Goal: Task Accomplishment & Management: Manage account settings

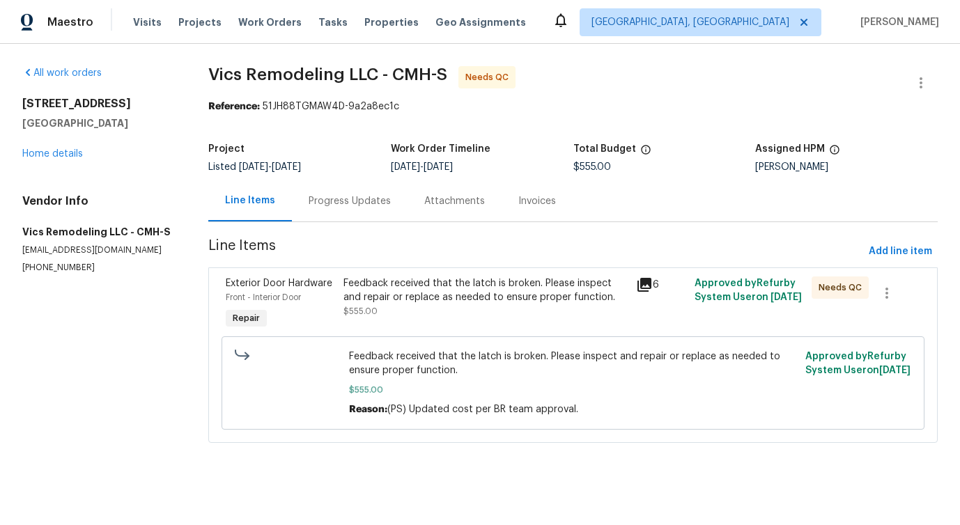
click at [355, 217] on div "Progress Updates" at bounding box center [350, 200] width 116 height 41
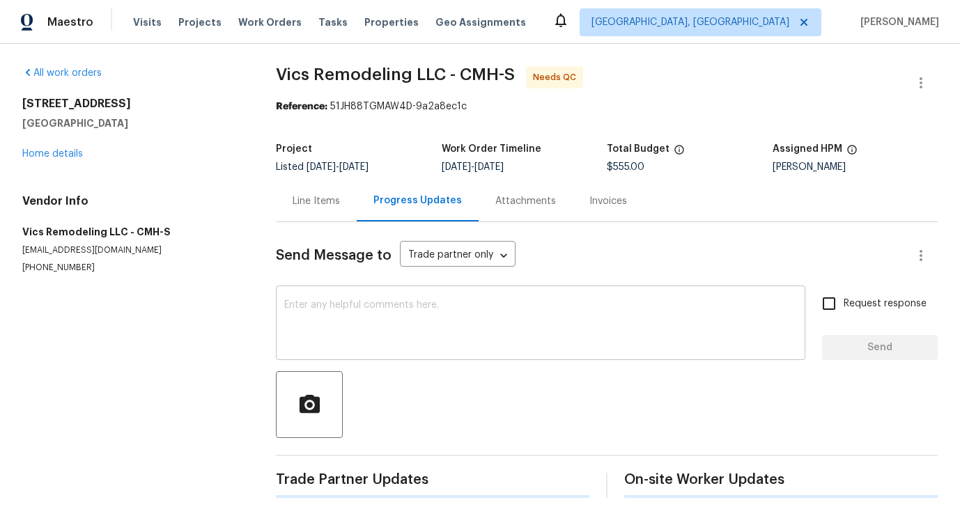
click at [367, 311] on textarea at bounding box center [540, 324] width 513 height 49
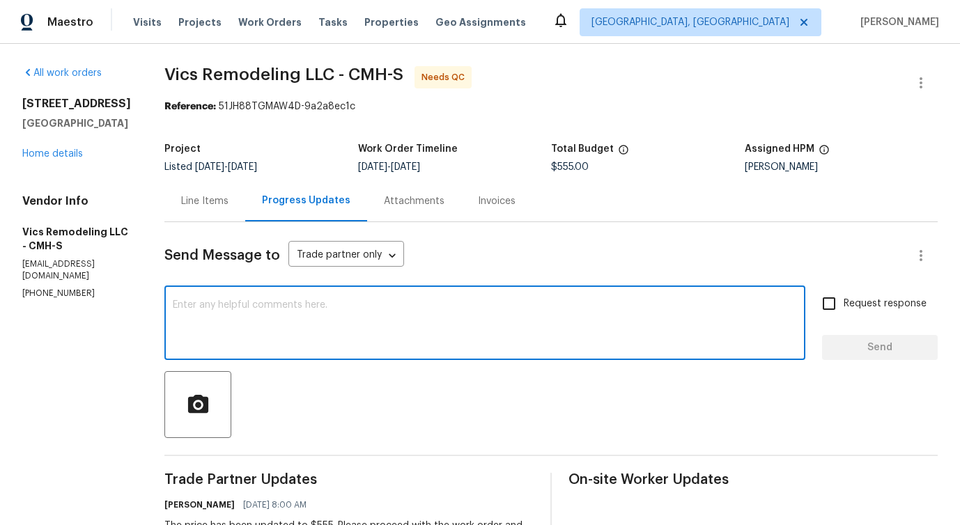
click at [198, 201] on div "Line Items" at bounding box center [204, 201] width 47 height 14
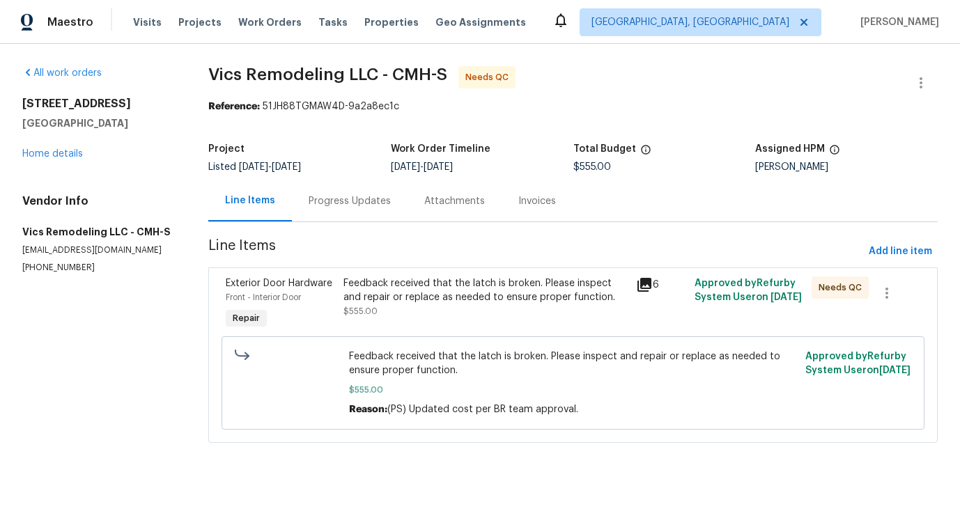
click at [422, 276] on div "Feedback received that the latch is broken. Please inspect and repair or replac…" at bounding box center [485, 290] width 284 height 28
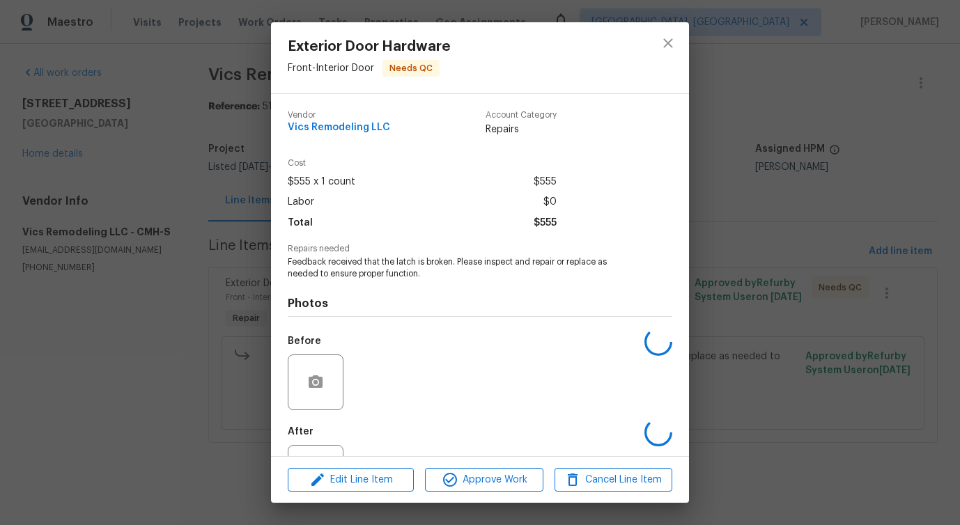
scroll to position [58, 0]
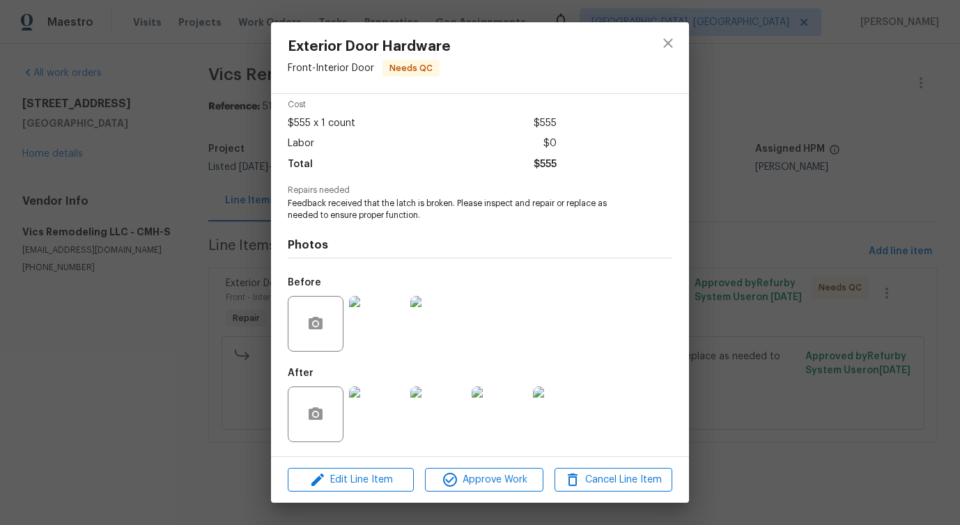
click at [388, 334] on img at bounding box center [377, 324] width 56 height 56
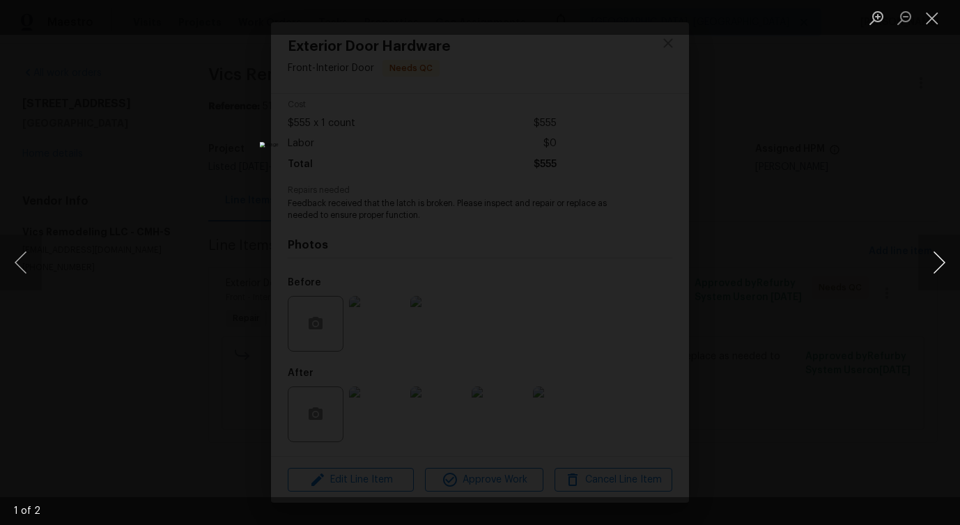
click at [939, 270] on button "Next image" at bounding box center [939, 263] width 42 height 56
click at [924, 23] on button "Close lightbox" at bounding box center [932, 18] width 28 height 24
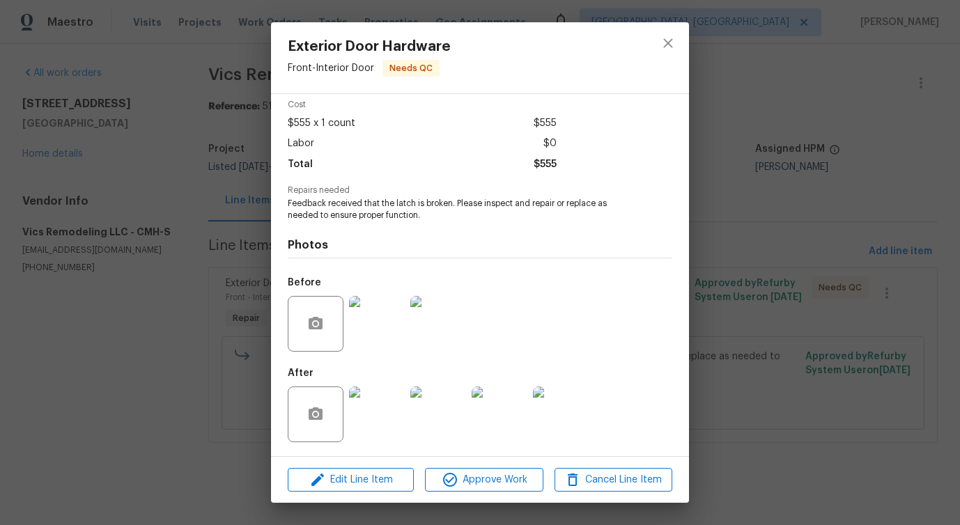
click at [382, 414] on img at bounding box center [377, 414] width 56 height 56
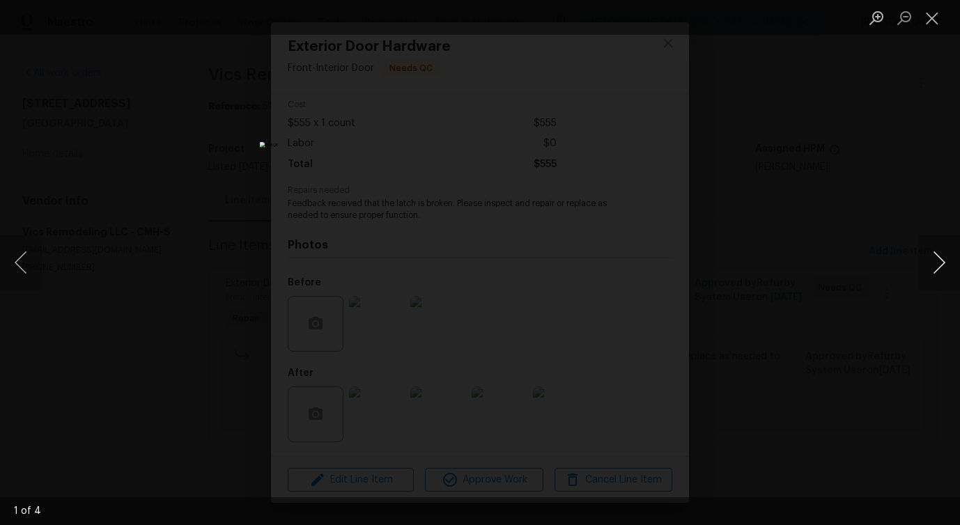
click at [936, 271] on button "Next image" at bounding box center [939, 263] width 42 height 56
click at [932, 8] on button "Close lightbox" at bounding box center [932, 18] width 28 height 24
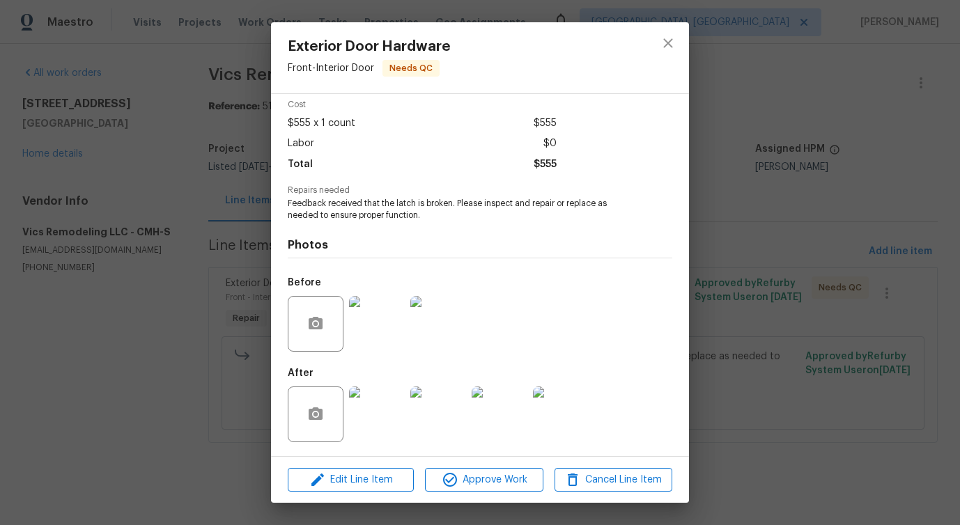
click at [367, 327] on img at bounding box center [377, 324] width 56 height 56
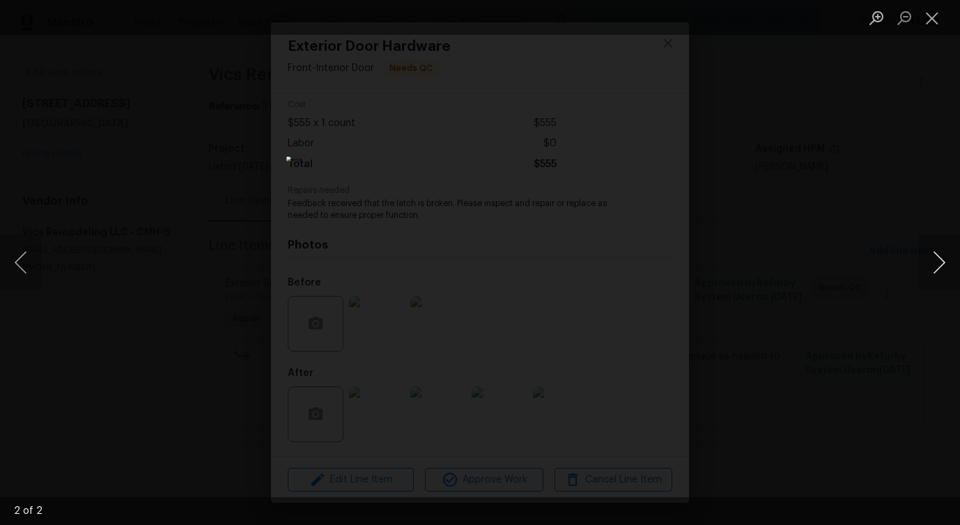
click at [935, 269] on button "Next image" at bounding box center [939, 263] width 42 height 56
click at [935, 19] on button "Close lightbox" at bounding box center [932, 18] width 28 height 24
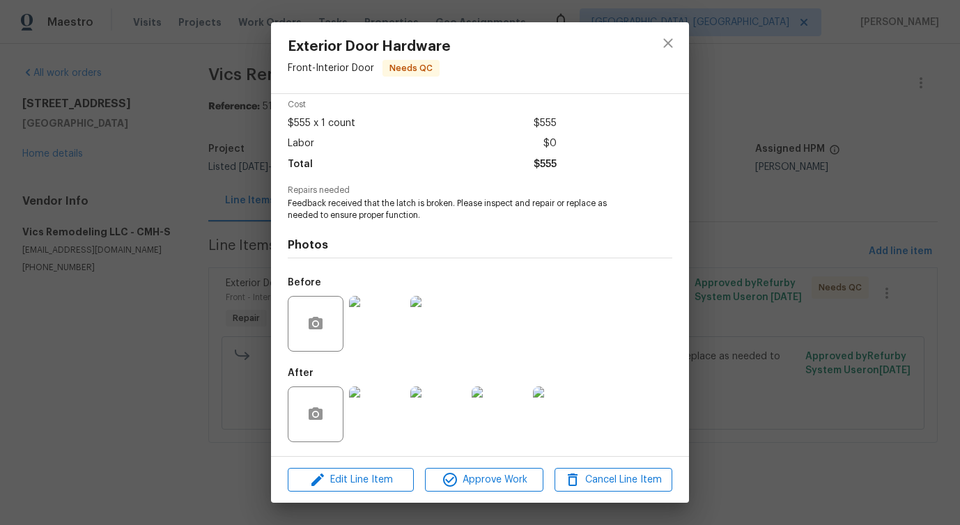
click at [377, 397] on img at bounding box center [377, 414] width 56 height 56
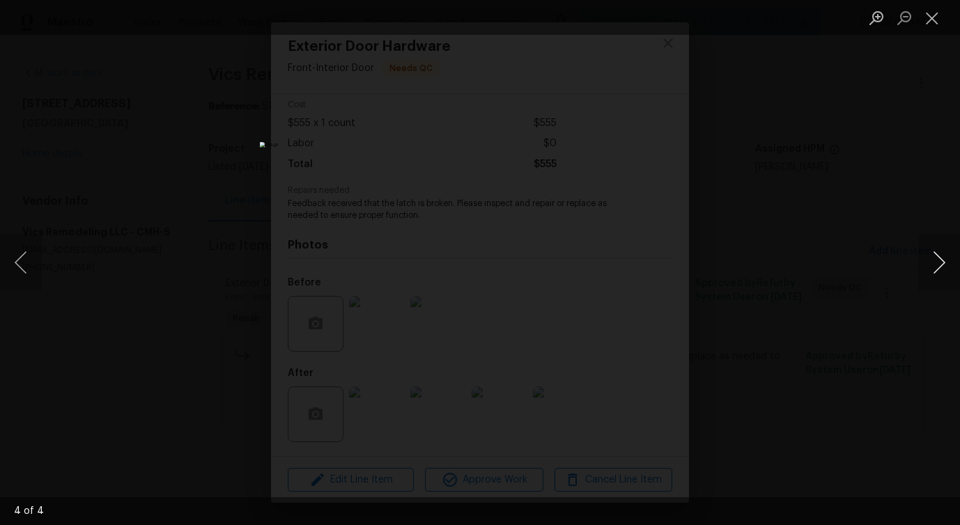
click at [932, 271] on button "Next image" at bounding box center [939, 263] width 42 height 56
click at [927, 24] on button "Close lightbox" at bounding box center [932, 18] width 28 height 24
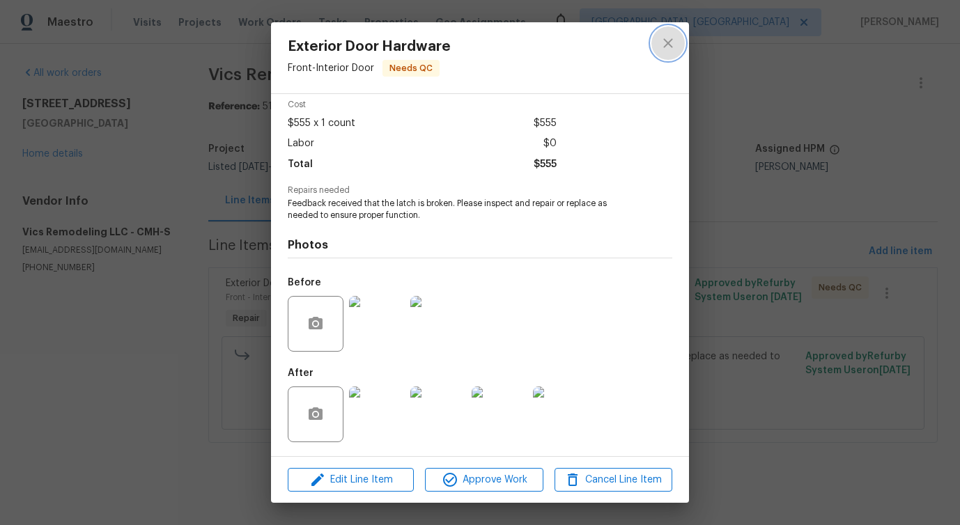
click at [664, 41] on icon "close" at bounding box center [667, 43] width 17 height 17
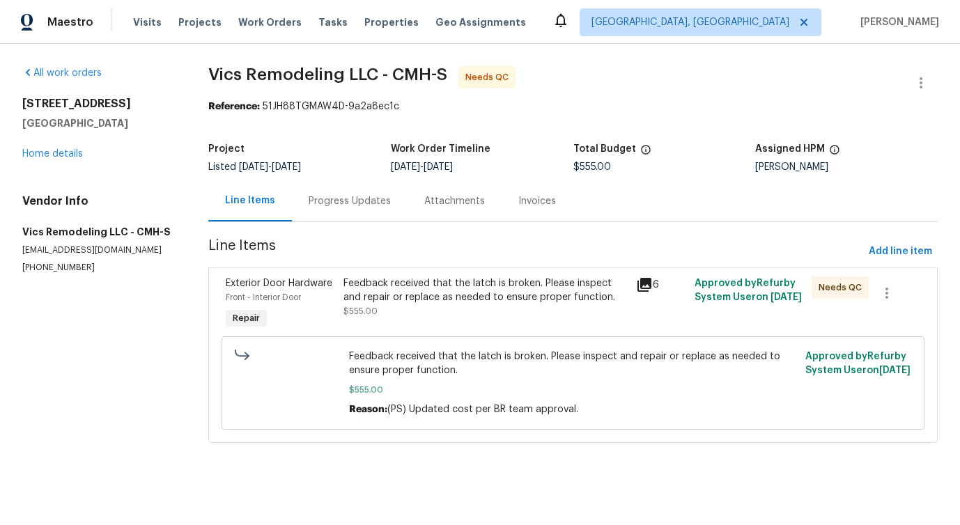
click at [357, 205] on div "Progress Updates" at bounding box center [349, 201] width 82 height 14
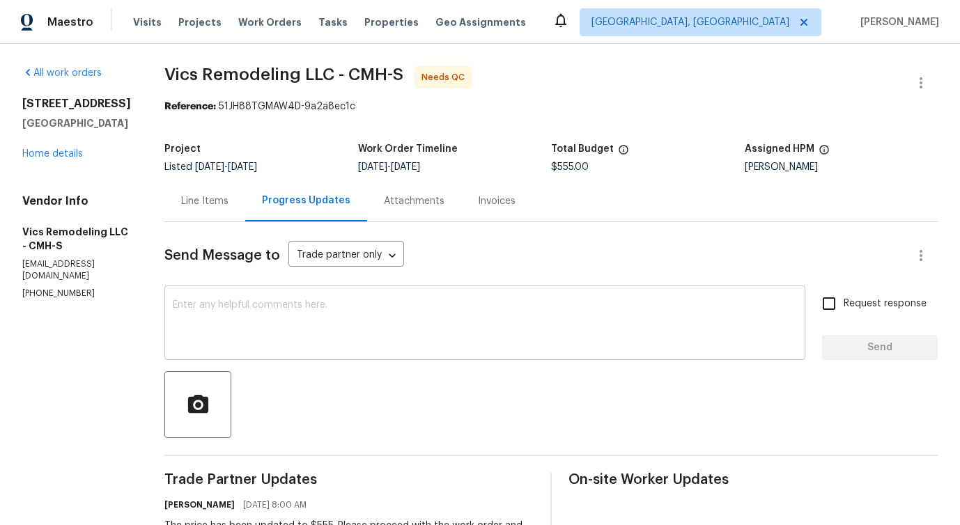
click at [343, 314] on textarea at bounding box center [485, 324] width 624 height 49
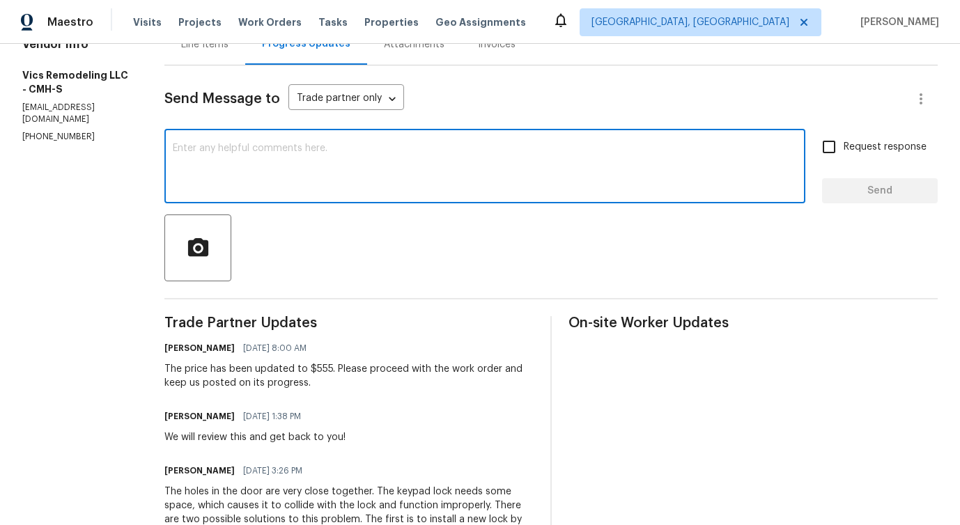
scroll to position [3, 0]
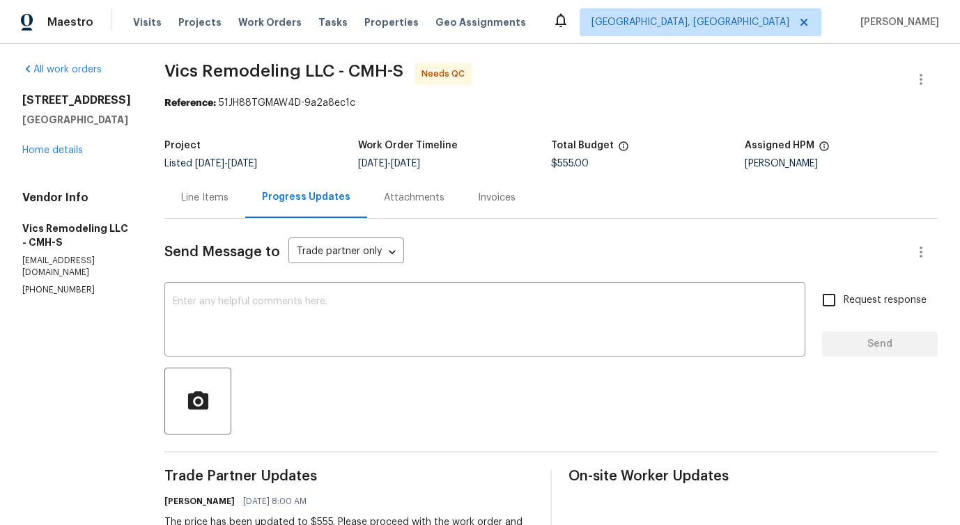
click at [65, 296] on div "Vendor Info Vics Remodeling LLC - CMH-S vicsremodel@gmail.com (614) 809-0562" at bounding box center [76, 243] width 109 height 105
copy p "(614) 809-0562"
click at [235, 345] on textarea at bounding box center [485, 321] width 624 height 49
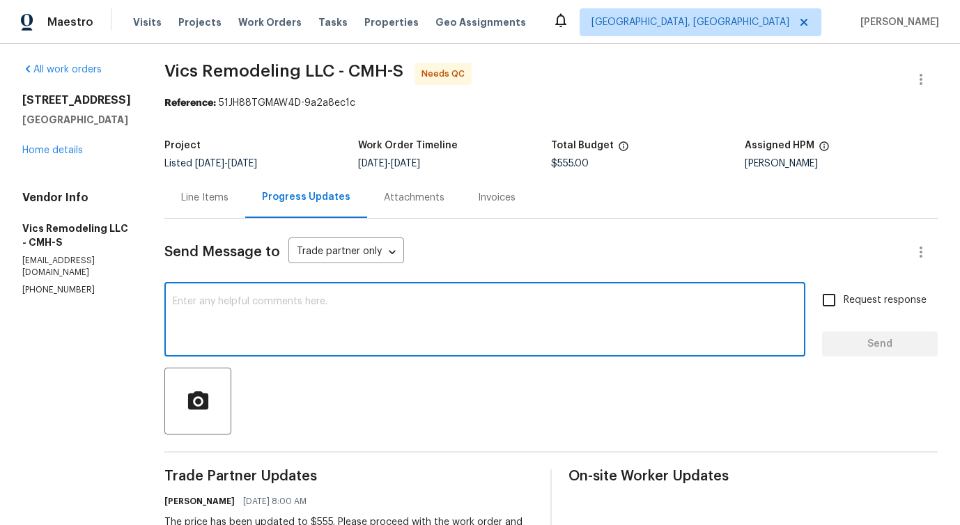
scroll to position [0, 0]
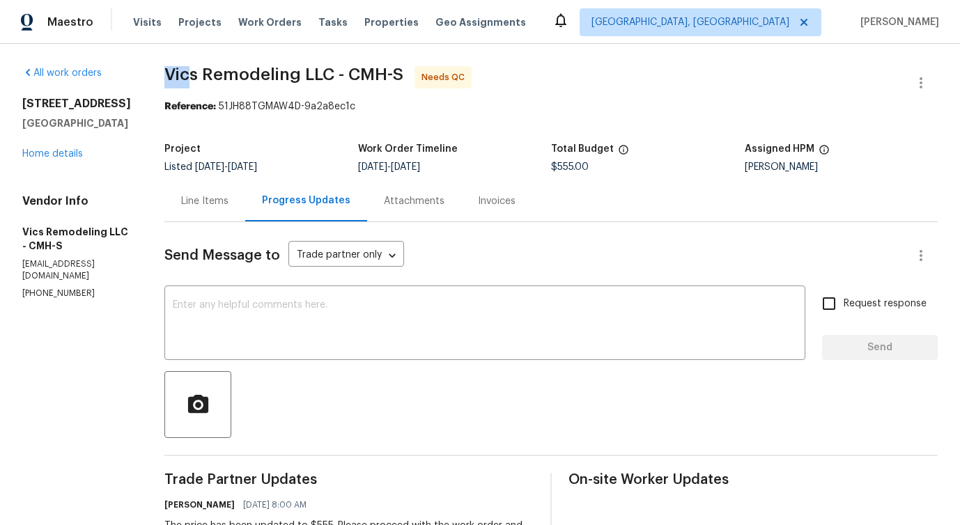
drag, startPoint x: 153, startPoint y: 72, endPoint x: 177, endPoint y: 72, distance: 24.4
click at [176, 72] on span "Vics Remodeling LLC - CMH-S" at bounding box center [283, 74] width 239 height 17
click at [276, 313] on textarea at bounding box center [485, 324] width 624 height 49
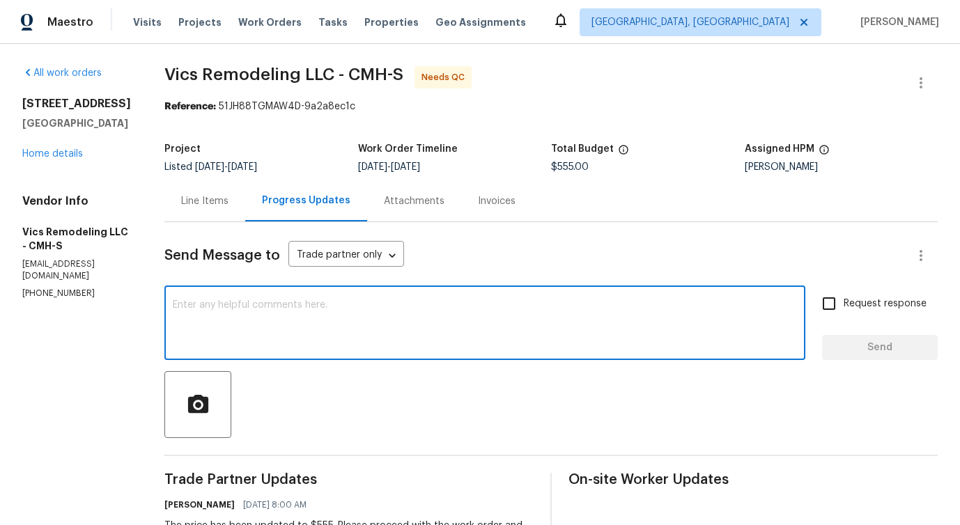
click at [198, 211] on div "Line Items" at bounding box center [204, 200] width 81 height 41
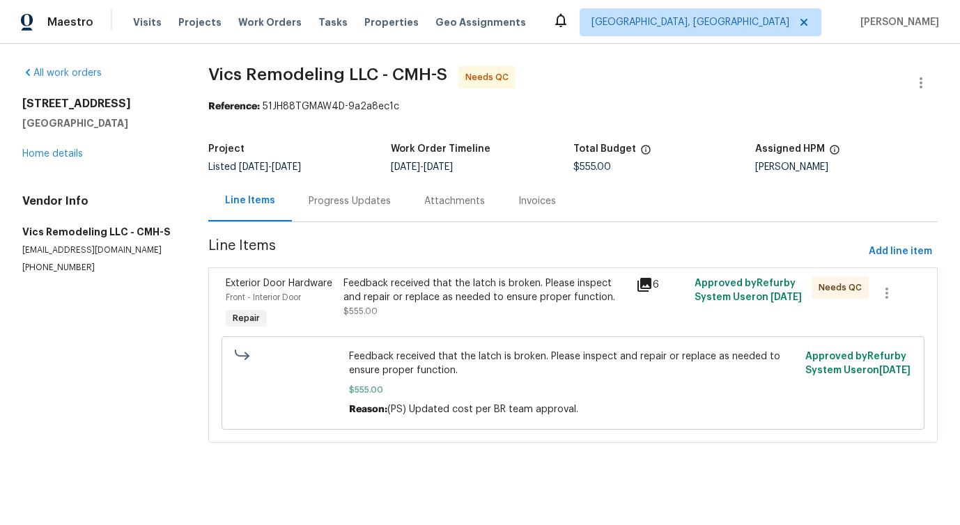
click at [329, 482] on html "Maestro Visits Projects Work Orders Tasks Properties Geo Assignments Detroit, M…" at bounding box center [480, 241] width 960 height 482
click at [537, 104] on div "Reference: 51JH88TGMAW4D-9a2a8ec1c" at bounding box center [572, 107] width 729 height 14
click at [928, 81] on icon "button" at bounding box center [920, 83] width 17 height 17
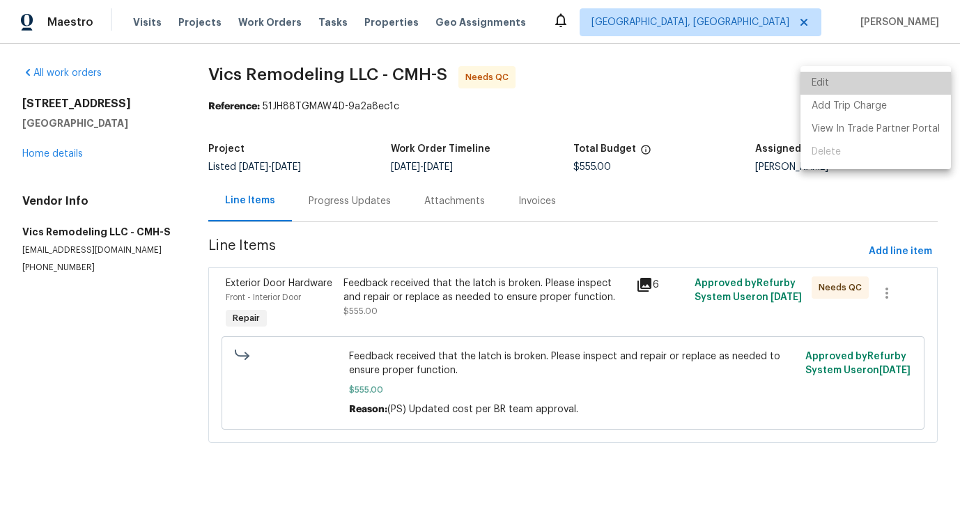
click at [891, 81] on li "Edit" at bounding box center [875, 83] width 150 height 23
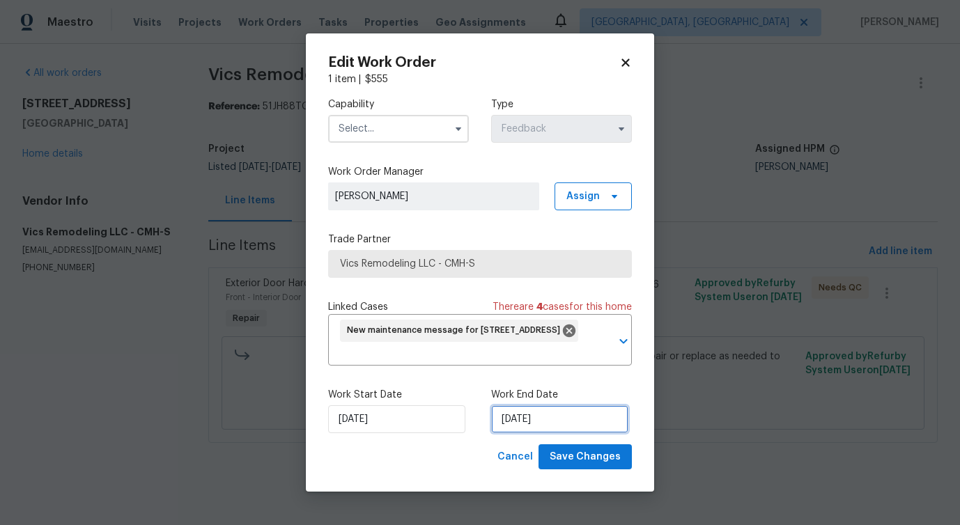
click at [545, 416] on input "9/25/2025" at bounding box center [559, 419] width 137 height 28
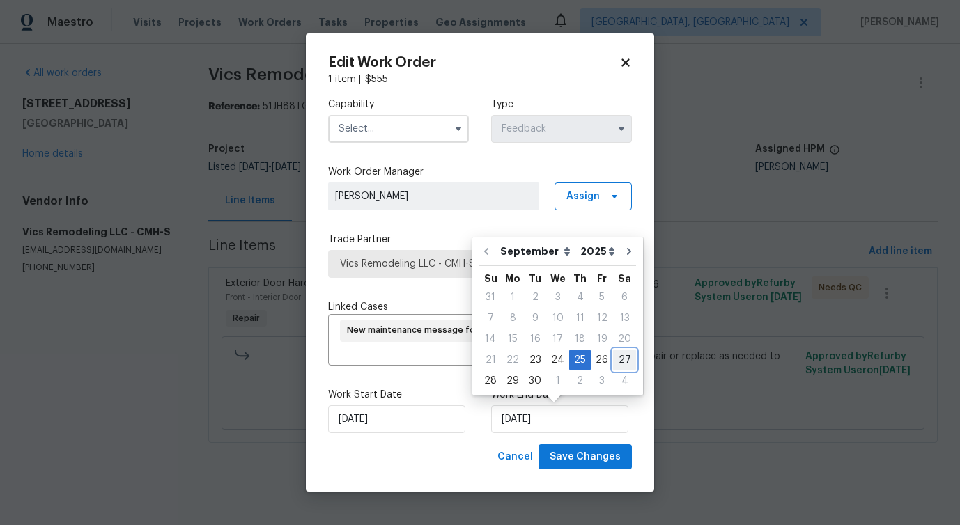
click at [625, 366] on div "27" at bounding box center [624, 359] width 23 height 19
type input "9/27/2025"
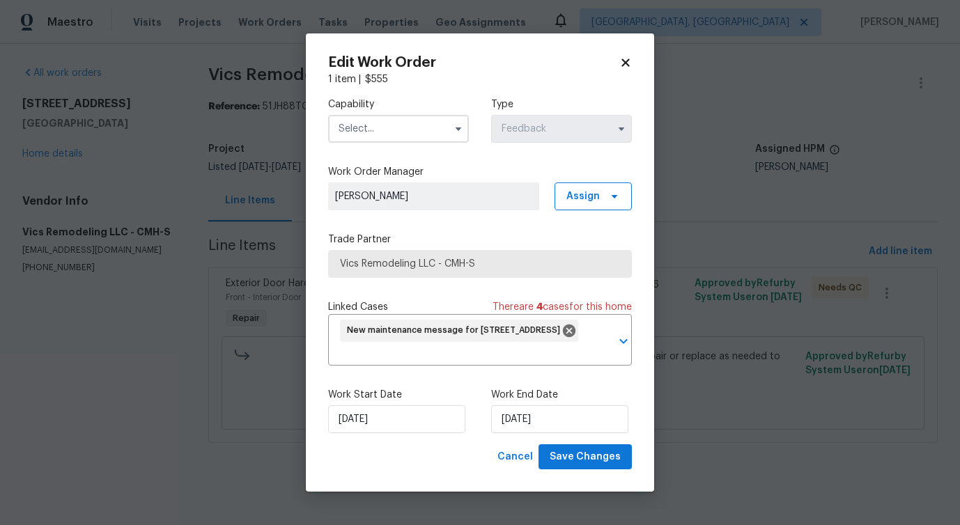
click at [420, 127] on input "text" at bounding box center [398, 129] width 141 height 28
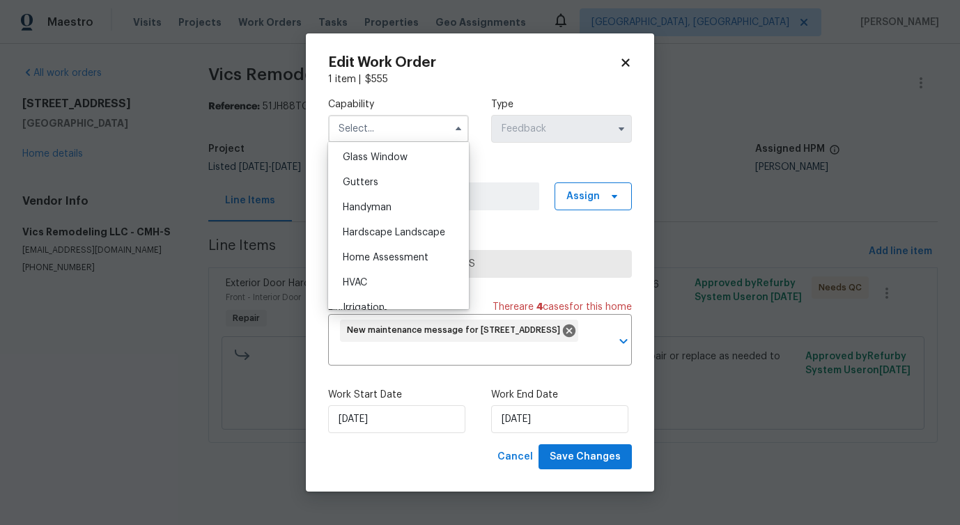
scroll to position [727, 0]
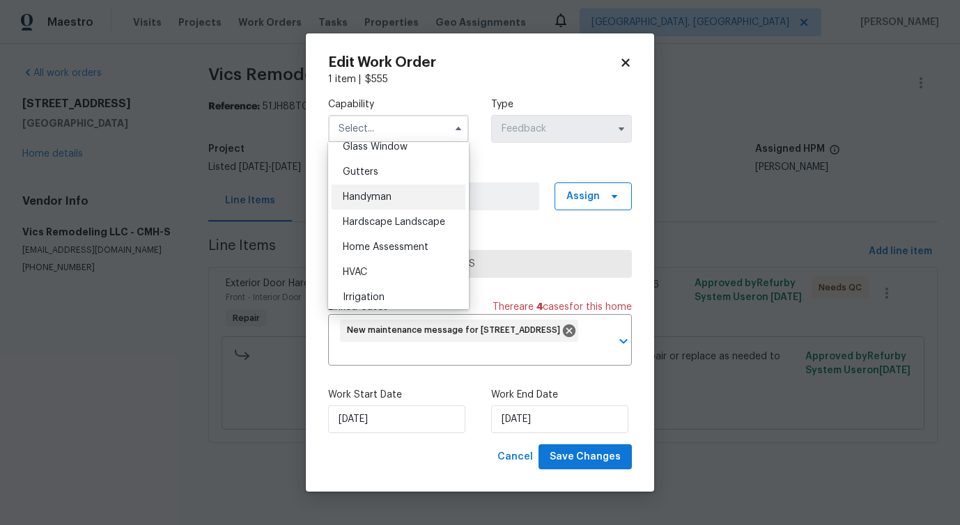
click at [401, 203] on div "Handyman" at bounding box center [398, 197] width 134 height 25
type input "Handyman"
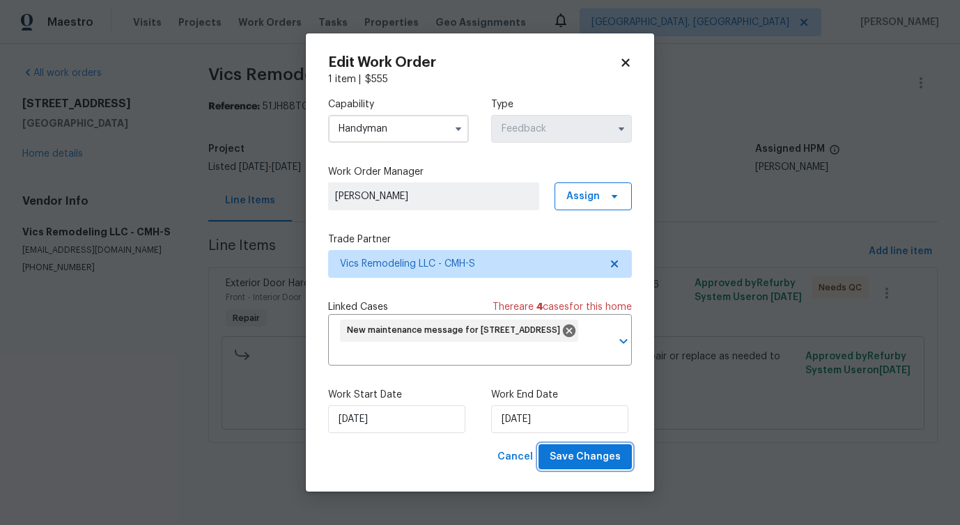
click at [585, 468] on button "Save Changes" at bounding box center [584, 457] width 93 height 26
click at [214, 482] on html "Maestro Visits Projects Work Orders Tasks Properties Geo Assignments Detroit, M…" at bounding box center [480, 241] width 960 height 482
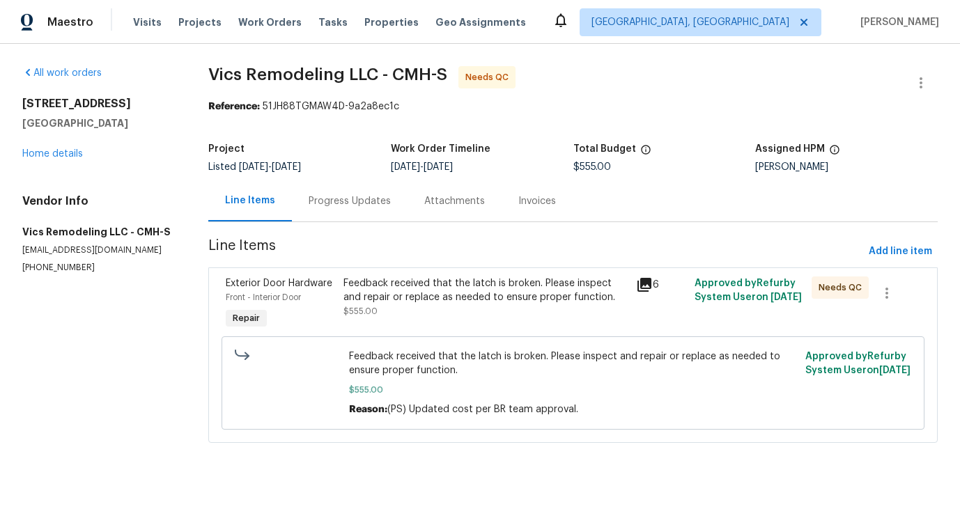
click at [705, 214] on div "Line Items Progress Updates Attachments Invoices" at bounding box center [572, 201] width 729 height 42
click at [538, 297] on div "Feedback received that the latch is broken. Please inspect and repair or replac…" at bounding box center [485, 290] width 284 height 28
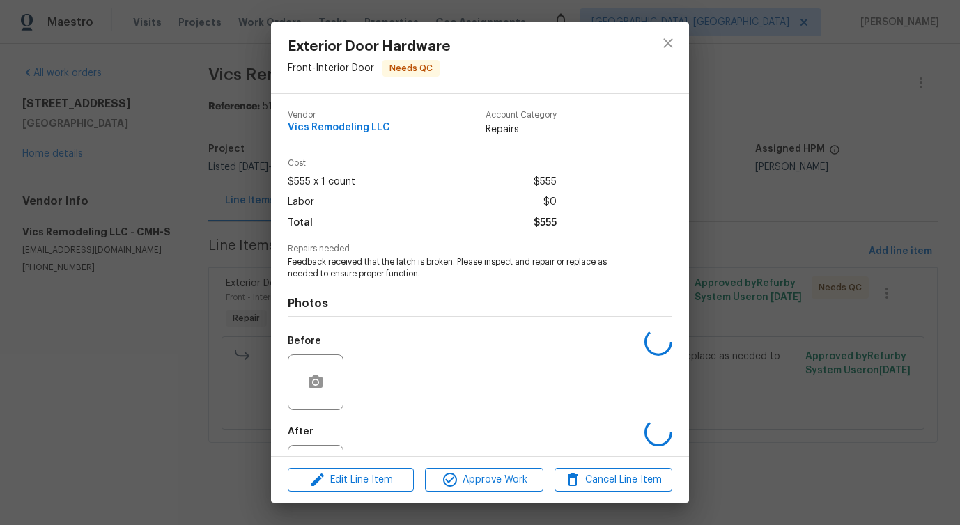
scroll to position [58, 0]
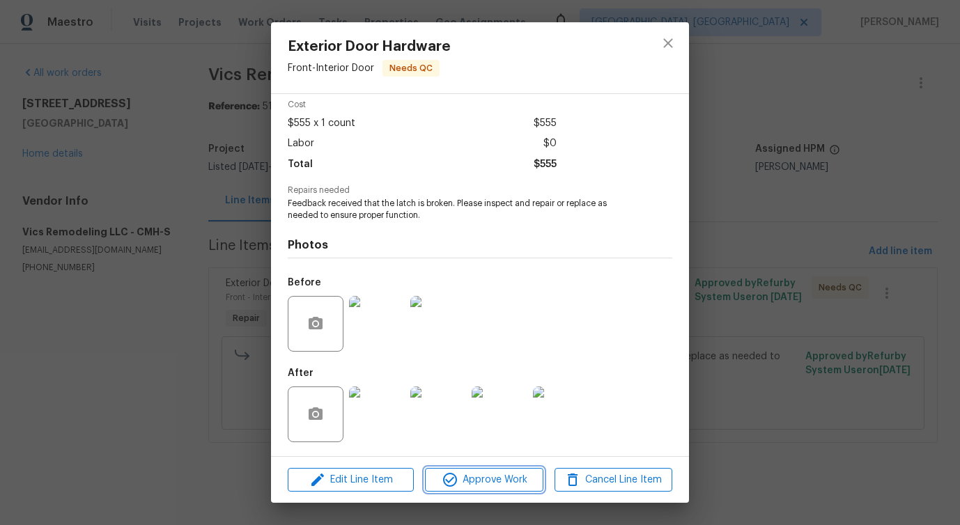
click at [517, 474] on span "Approve Work" at bounding box center [483, 479] width 109 height 17
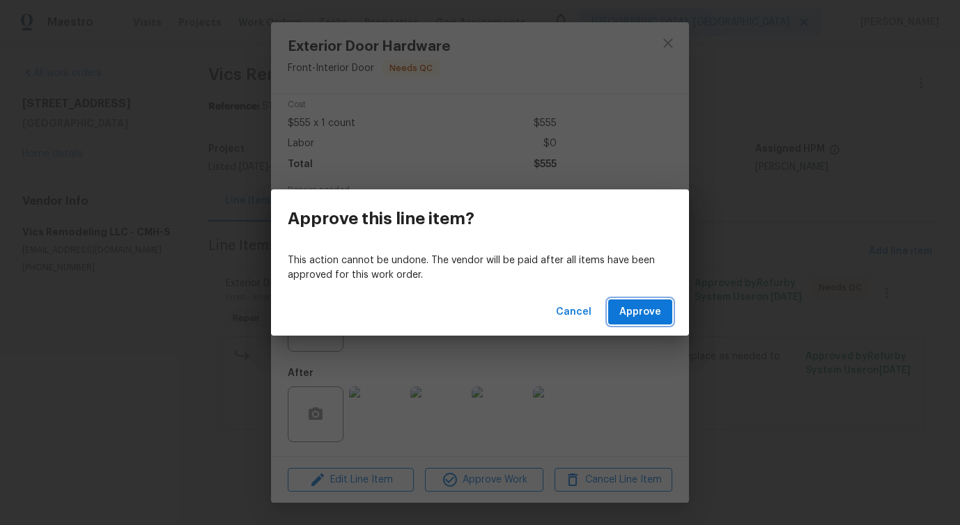
click at [655, 318] on span "Approve" at bounding box center [640, 312] width 42 height 17
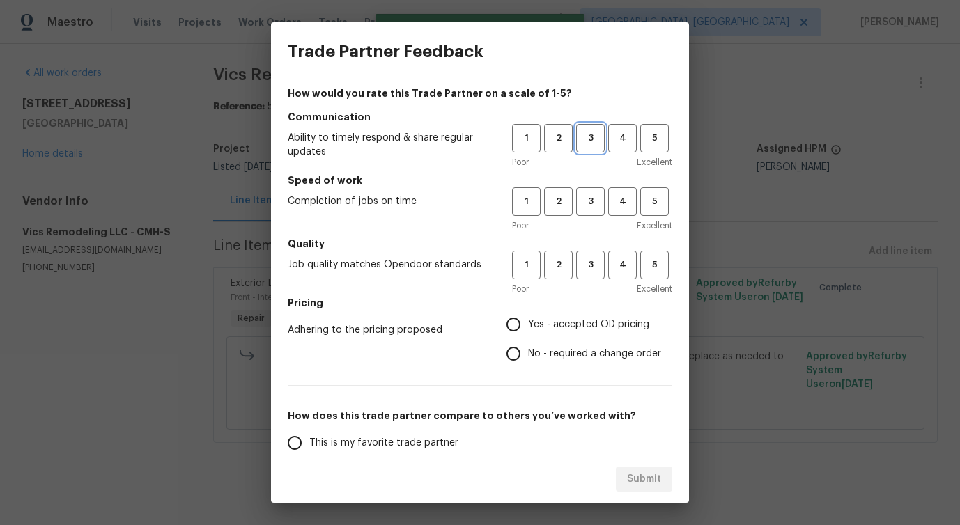
click at [586, 146] on span "3" at bounding box center [590, 138] width 26 height 16
click at [584, 201] on span "3" at bounding box center [590, 202] width 26 height 16
click at [589, 247] on h5 "Quality" at bounding box center [480, 244] width 384 height 14
click at [588, 260] on span "3" at bounding box center [590, 265] width 26 height 16
click at [529, 349] on span "No - required a change order" at bounding box center [594, 354] width 133 height 15
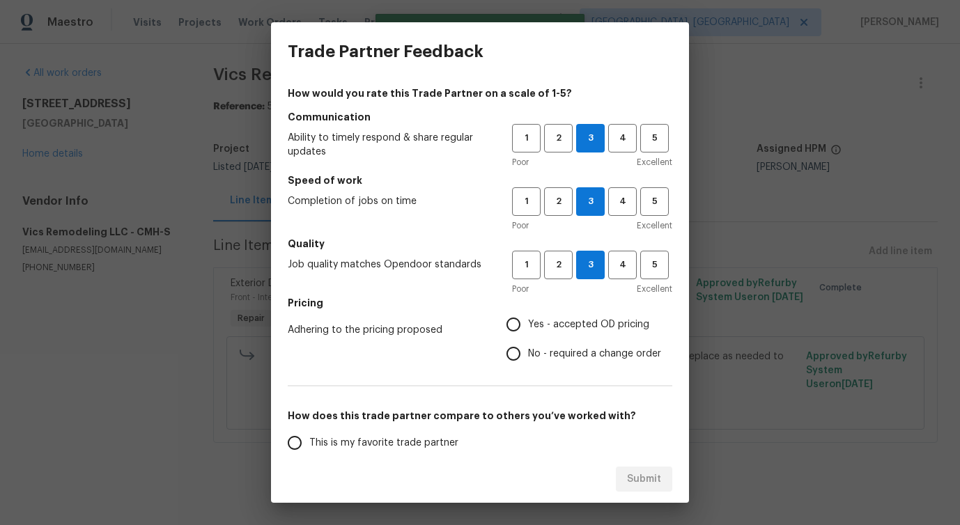
click at [528, 349] on input "No - required a change order" at bounding box center [513, 353] width 29 height 29
radio input "true"
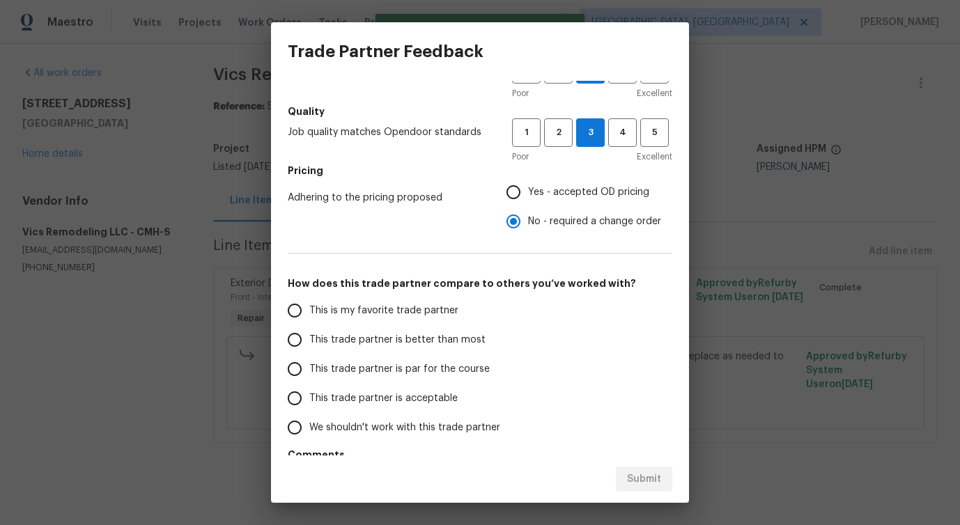
click at [430, 347] on label "This trade partner is better than most" at bounding box center [390, 339] width 220 height 29
click at [309, 347] on input "This trade partner is better than most" at bounding box center [294, 339] width 29 height 29
click at [649, 479] on span "Submit" at bounding box center [644, 479] width 34 height 17
radio input "true"
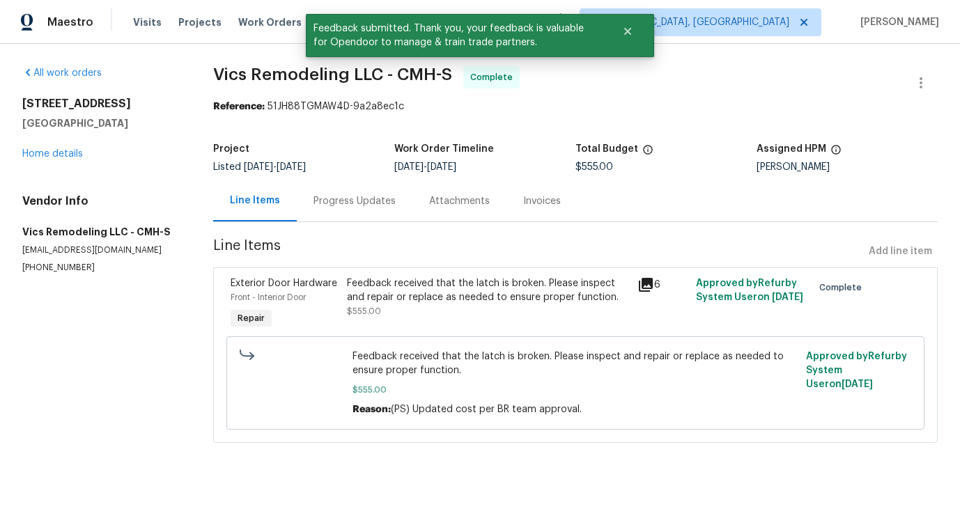
click at [233, 461] on div "All work orders 6403 Riverview Loop # 6405 Grove City, OH 43123 Home details Ve…" at bounding box center [480, 263] width 960 height 438
click at [348, 198] on div "Progress Updates" at bounding box center [354, 201] width 82 height 14
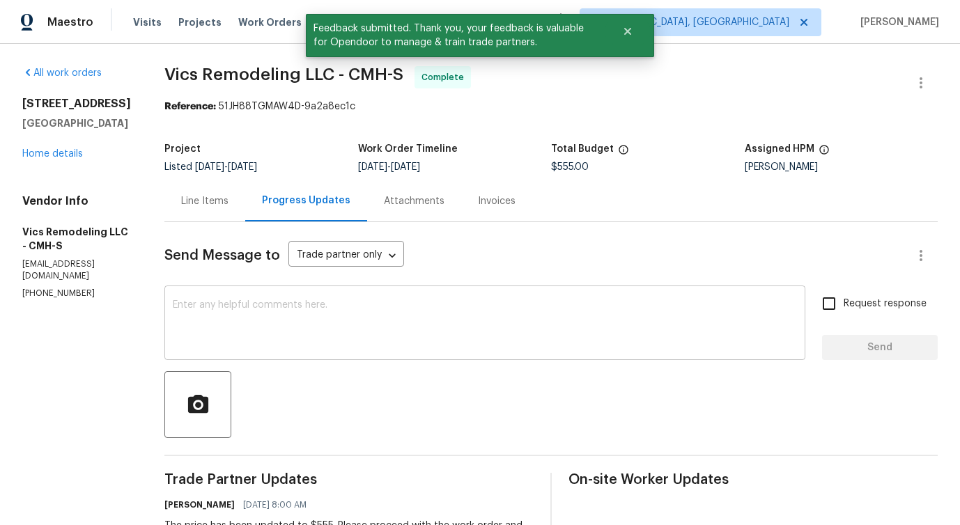
click at [371, 325] on textarea at bounding box center [485, 324] width 624 height 49
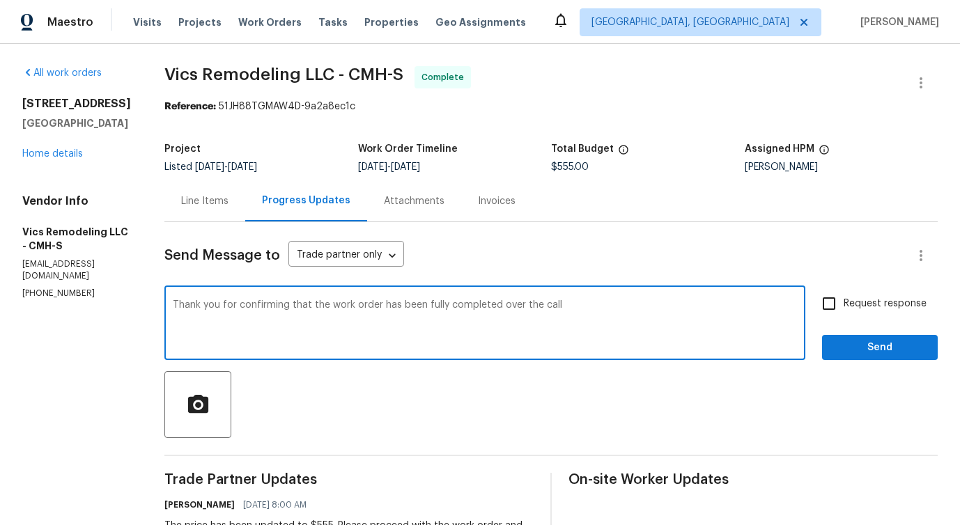
type textarea "Thank you for confirming that the work order has been fully completed over the …"
click at [326, 304] on textarea "Thank you for confirming that the work order has been fully completed over the …" at bounding box center [485, 324] width 624 height 49
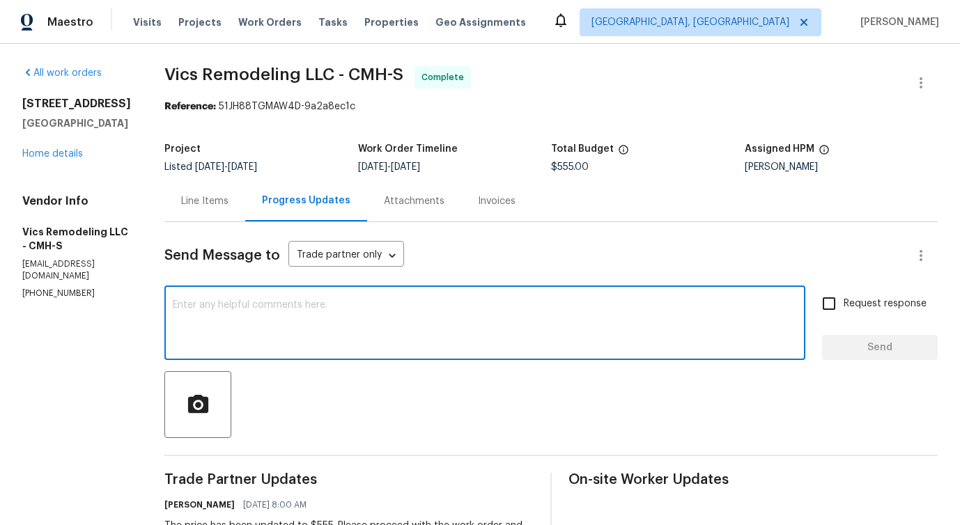
paste textarea "Thank you for confirming over the phone that the work order has been fully comp…"
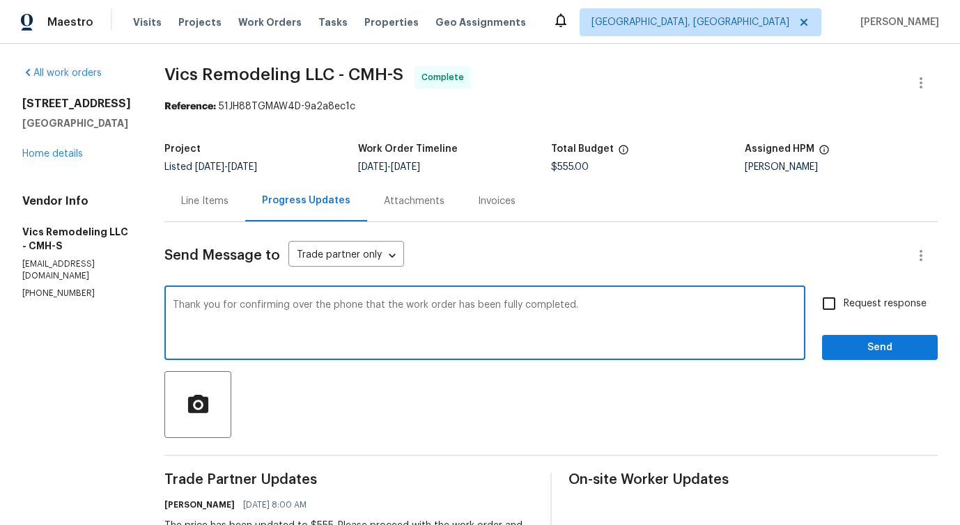
drag, startPoint x: 260, startPoint y: 307, endPoint x: 669, endPoint y: 304, distance: 408.8
click at [669, 305] on textarea "Thank you for confirming over the phone that the work order has been fully comp…" at bounding box center [485, 324] width 624 height 49
click at [669, 329] on textarea "Thank you for confirming over the phone that the work order has been fully comp…" at bounding box center [485, 324] width 624 height 49
type textarea "Thank you for confirming over the phone that the work order has been fully comp…"
click at [854, 310] on span "Request response" at bounding box center [884, 304] width 83 height 15
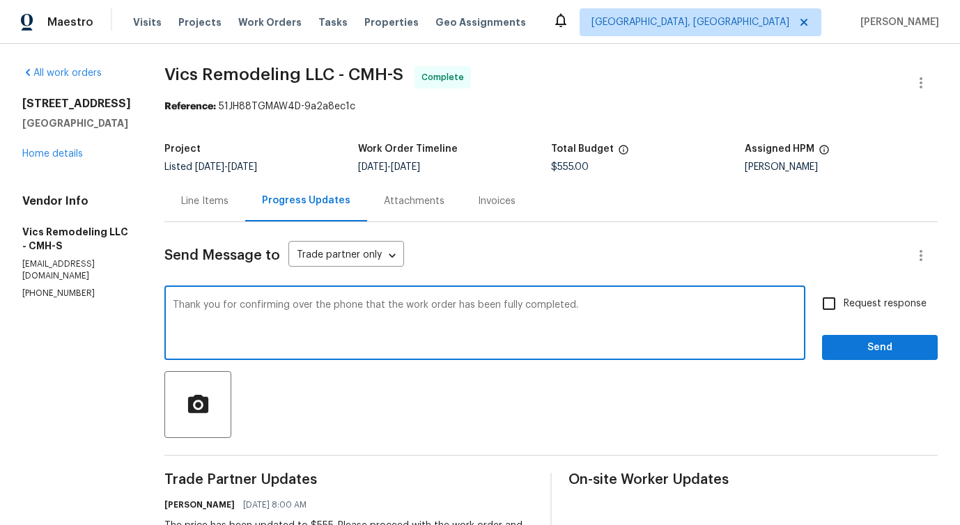
click at [843, 310] on input "Request response" at bounding box center [828, 303] width 29 height 29
checkbox input "true"
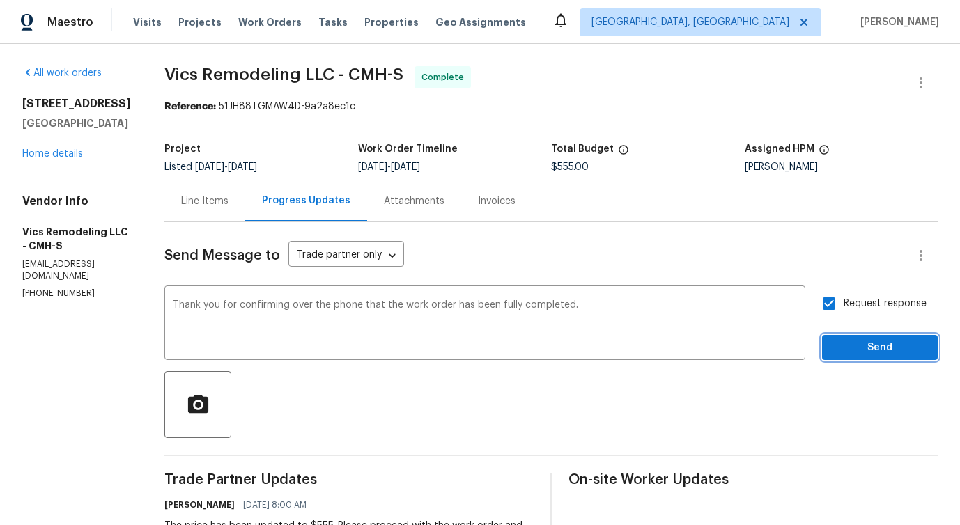
click at [865, 339] on span "Send" at bounding box center [879, 347] width 93 height 17
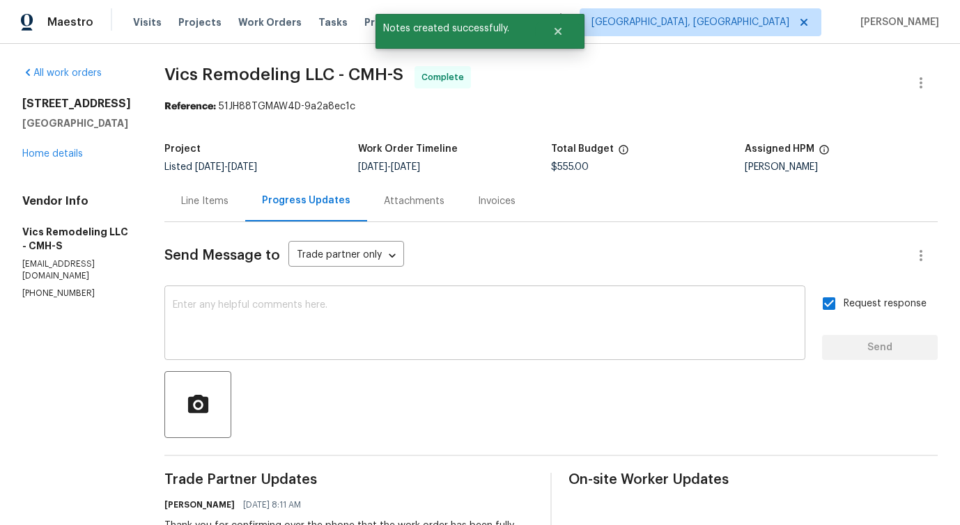
click at [434, 311] on textarea at bounding box center [485, 324] width 624 height 49
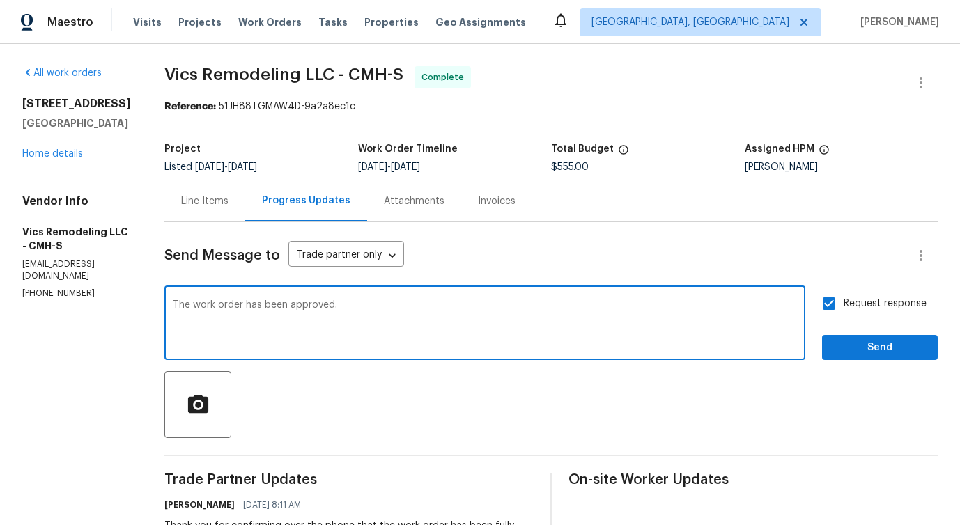
type textarea "The work order has been approved."
click at [897, 349] on span "Send" at bounding box center [879, 347] width 93 height 17
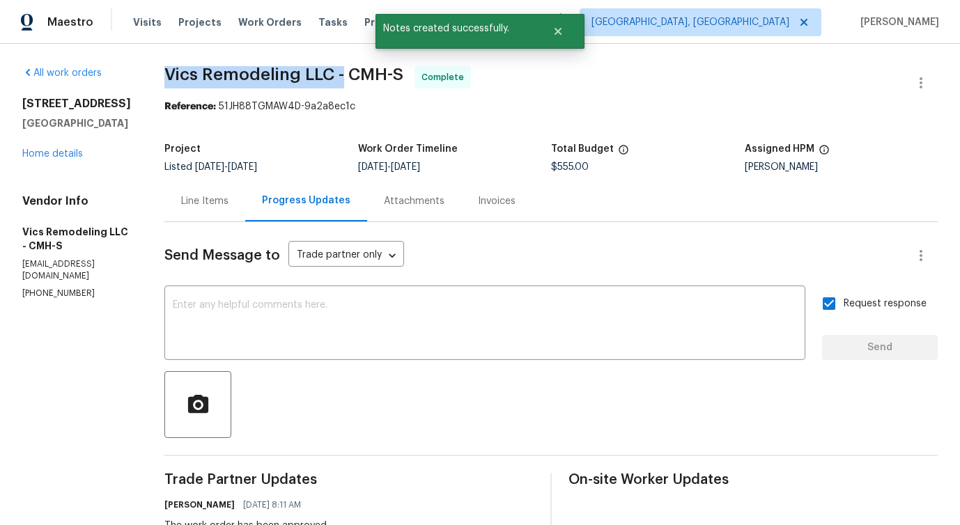
drag, startPoint x: 150, startPoint y: 73, endPoint x: 330, endPoint y: 72, distance: 180.4
copy span "Vics Remodeling LLC -"
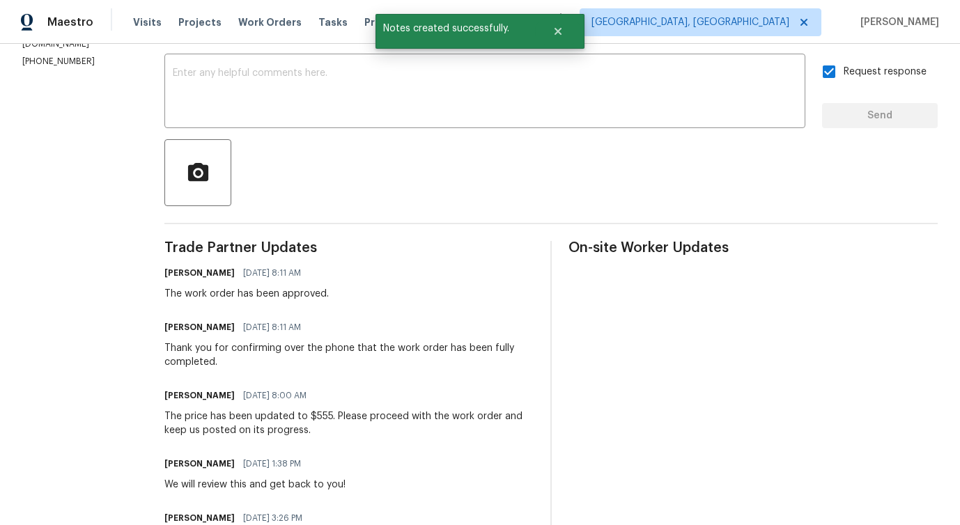
scroll to position [252, 0]
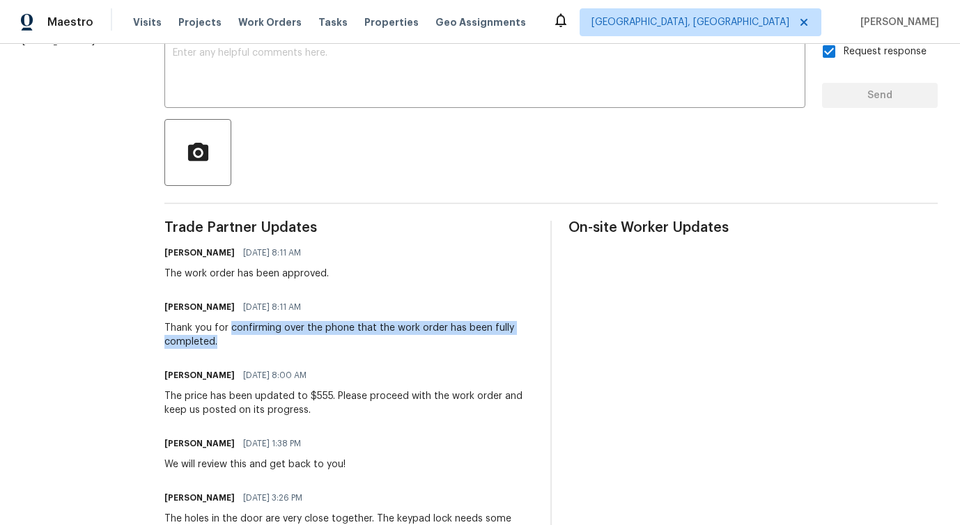
drag, startPoint x: 216, startPoint y: 328, endPoint x: 232, endPoint y: 338, distance: 19.1
click at [233, 338] on div "Thank you for confirming over the phone that the work order has been fully comp…" at bounding box center [348, 335] width 369 height 28
copy div "confirming over the phone that the work order has been fully completed."
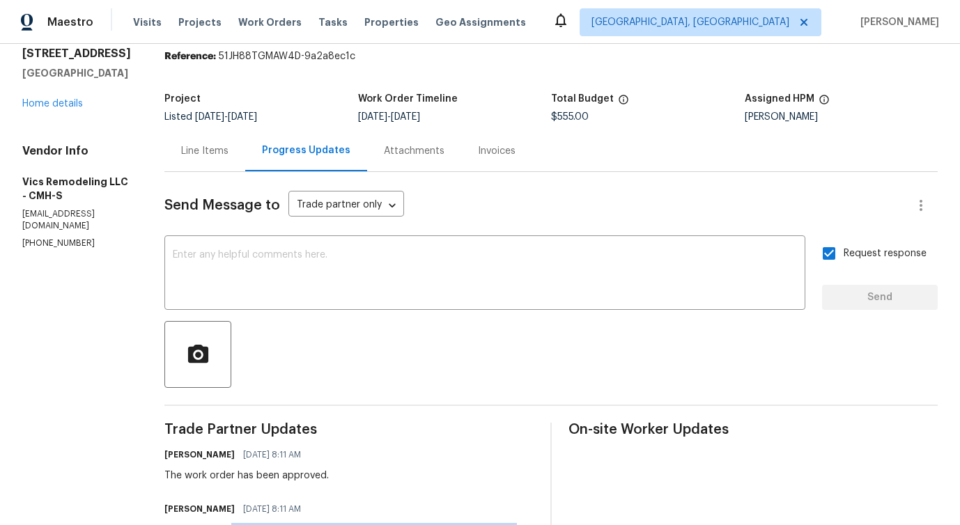
scroll to position [0, 0]
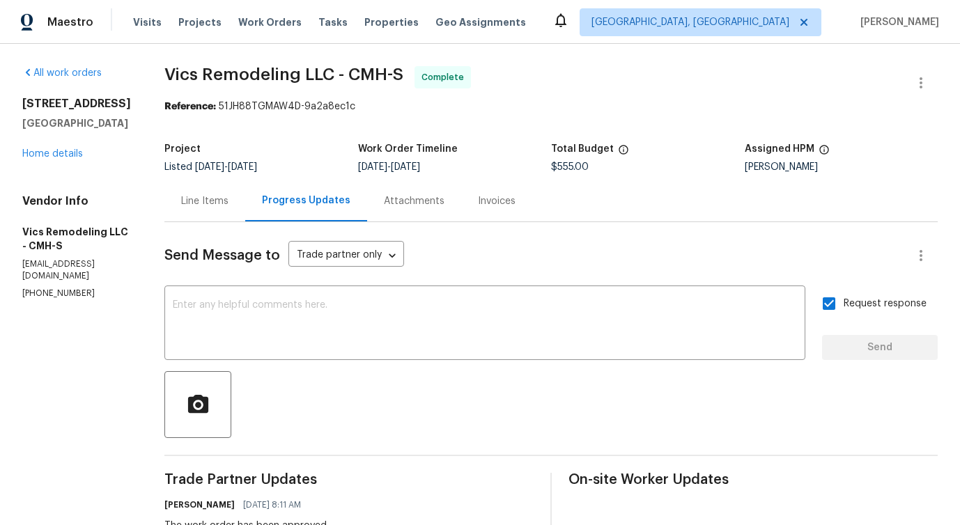
click at [190, 206] on div "Line Items" at bounding box center [204, 201] width 47 height 14
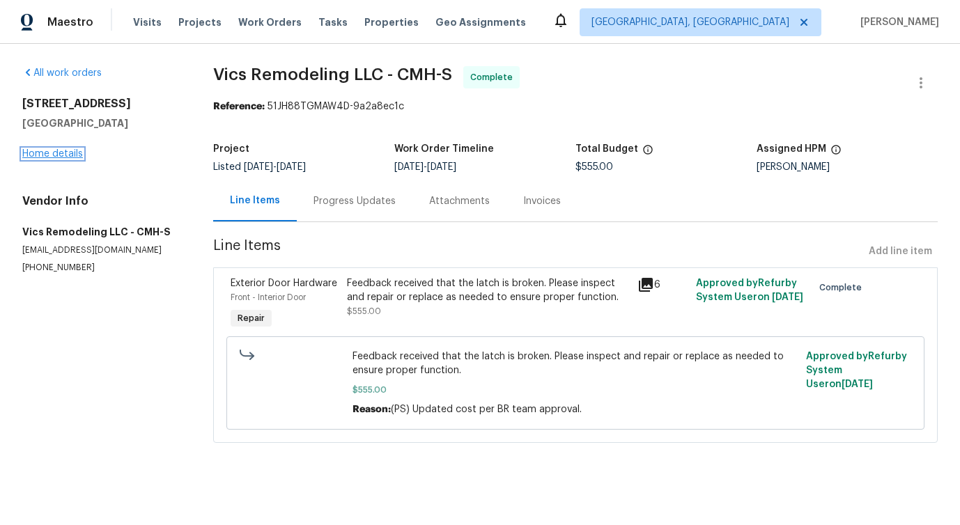
click at [71, 150] on link "Home details" at bounding box center [52, 154] width 61 height 10
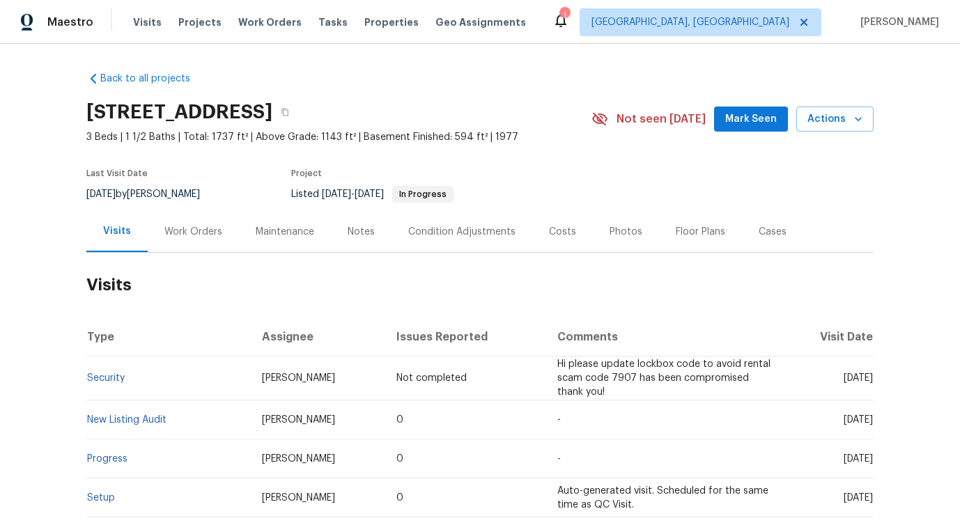
click at [197, 237] on div "Work Orders" at bounding box center [193, 232] width 58 height 14
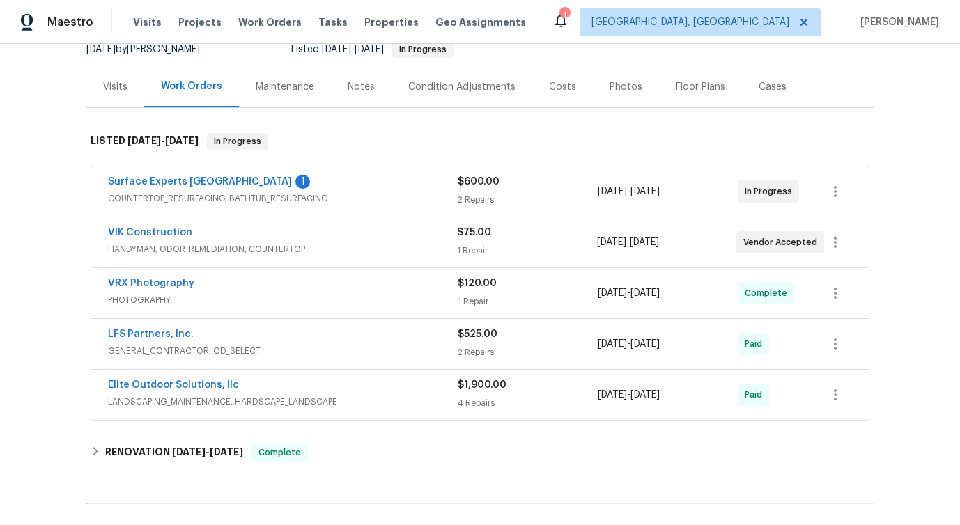
scroll to position [153, 0]
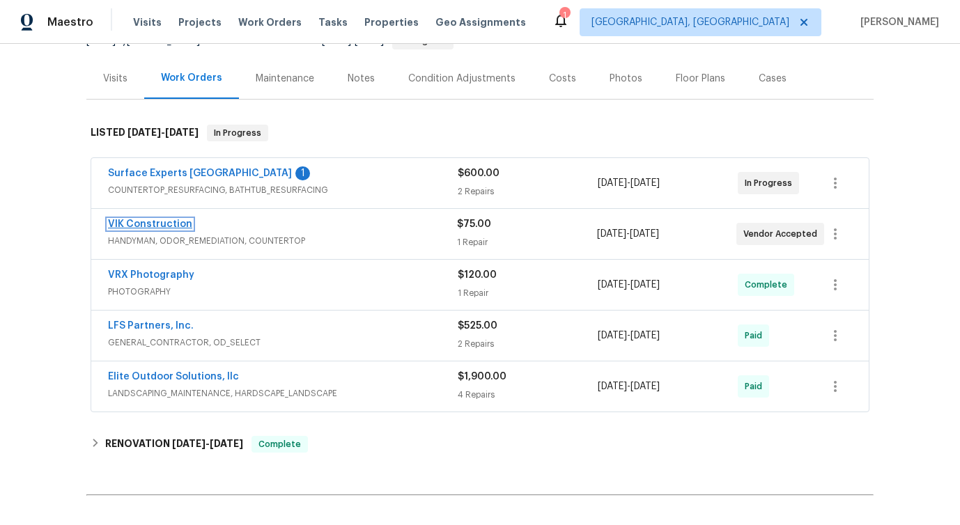
click at [145, 228] on link "VIK Construction" at bounding box center [150, 224] width 84 height 10
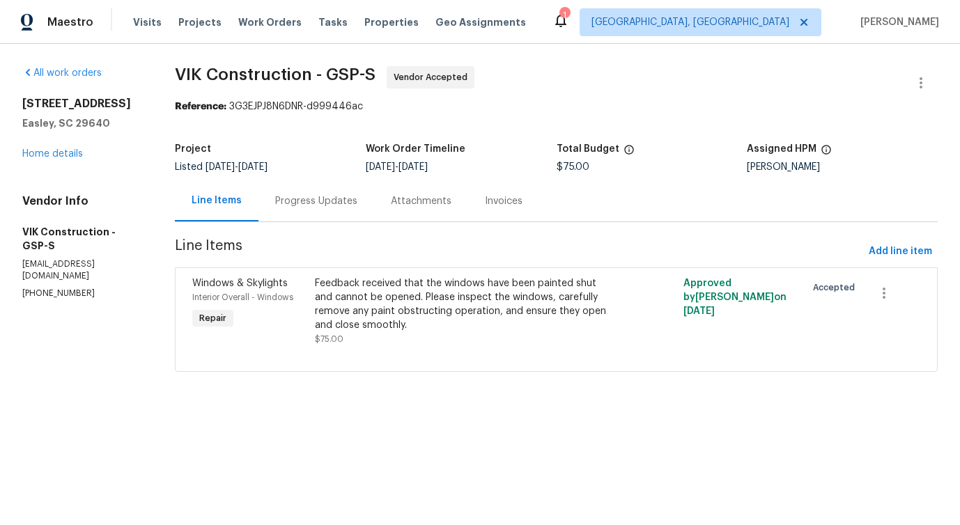
click at [334, 212] on div "Progress Updates" at bounding box center [316, 200] width 116 height 41
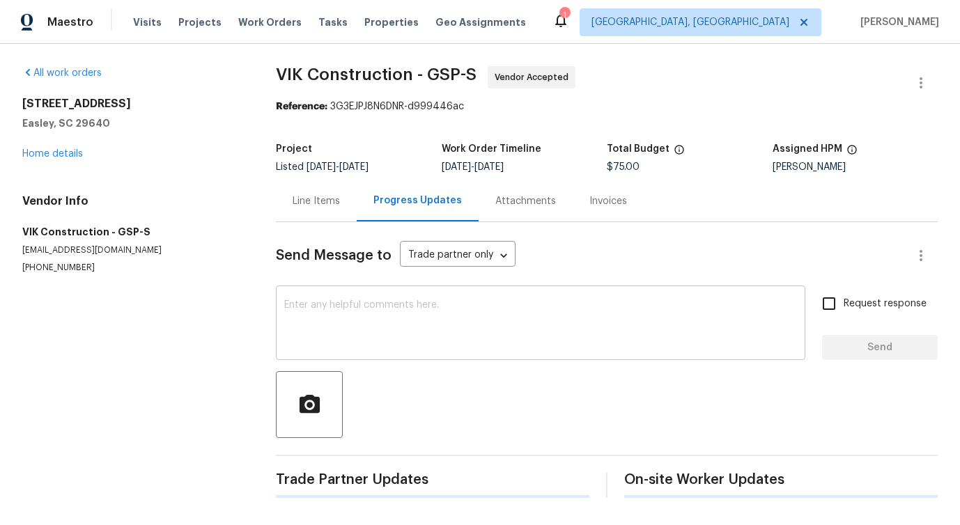
click at [359, 331] on textarea at bounding box center [540, 324] width 513 height 49
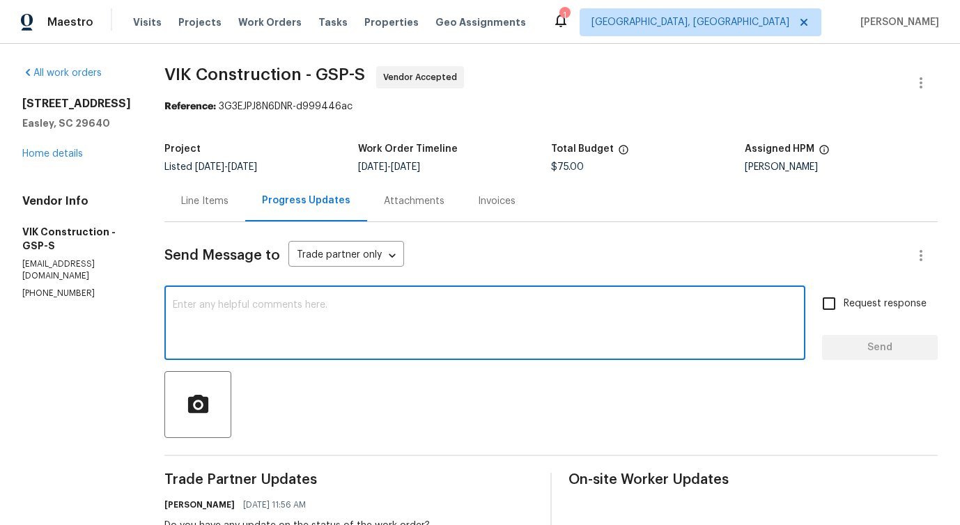
click at [243, 212] on div "Line Items" at bounding box center [204, 200] width 81 height 41
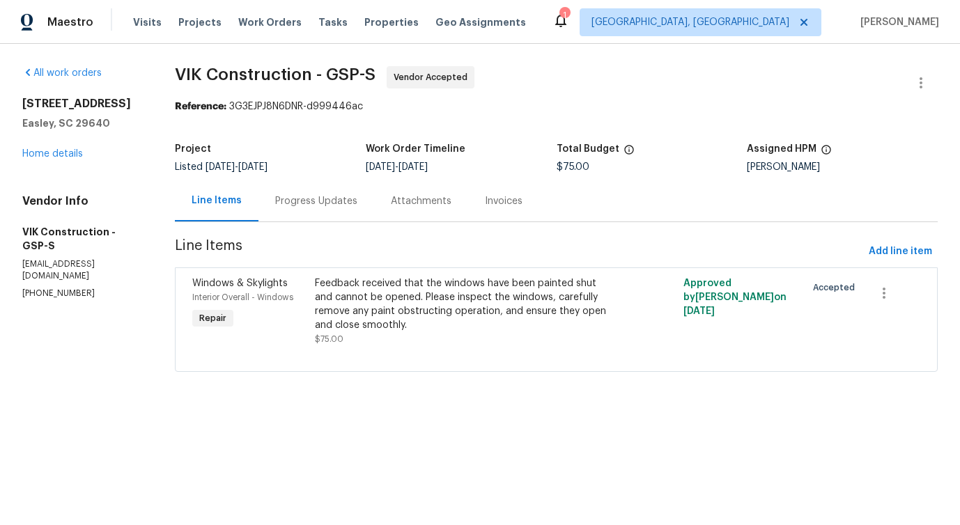
click at [313, 200] on div "Progress Updates" at bounding box center [316, 201] width 82 height 14
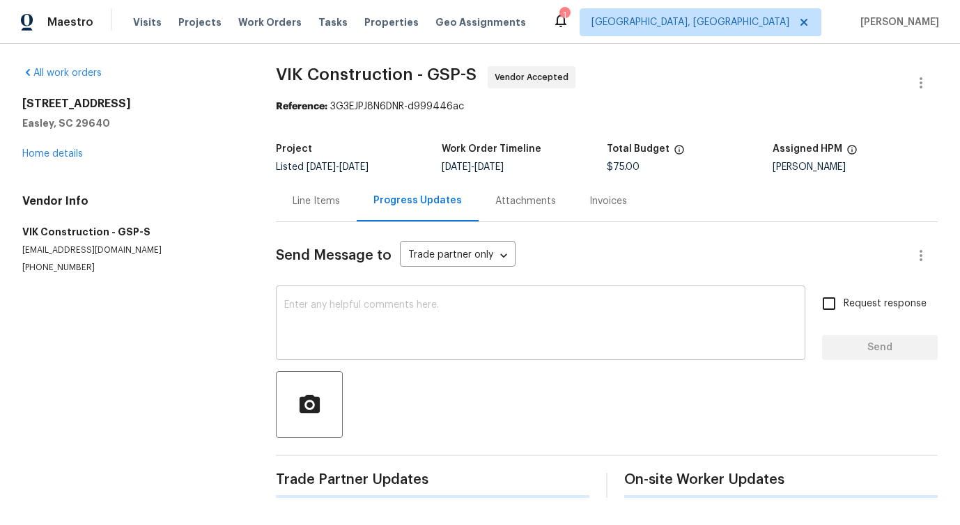
click at [364, 319] on textarea at bounding box center [540, 324] width 513 height 49
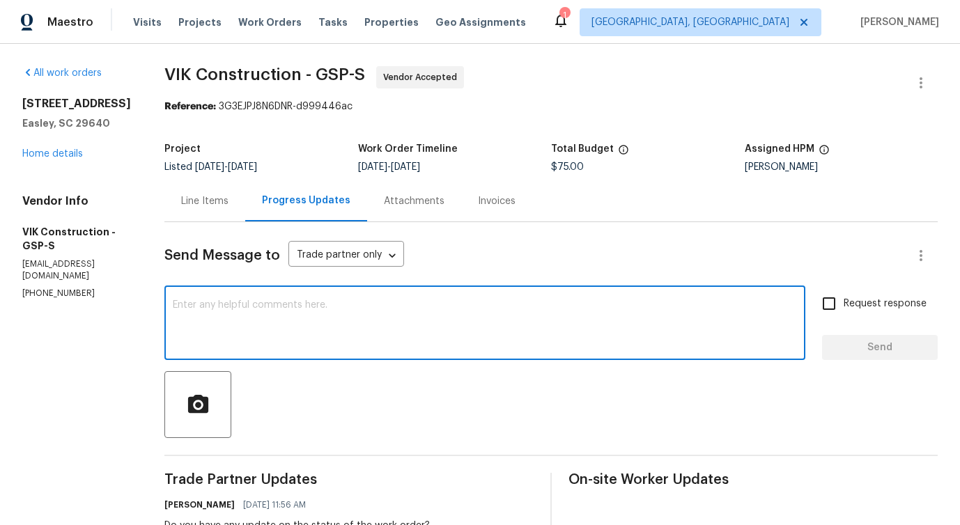
click at [541, 313] on textarea at bounding box center [485, 324] width 624 height 49
paste textarea "Would you kindly provide us with an update regarding the progress of the work o…"
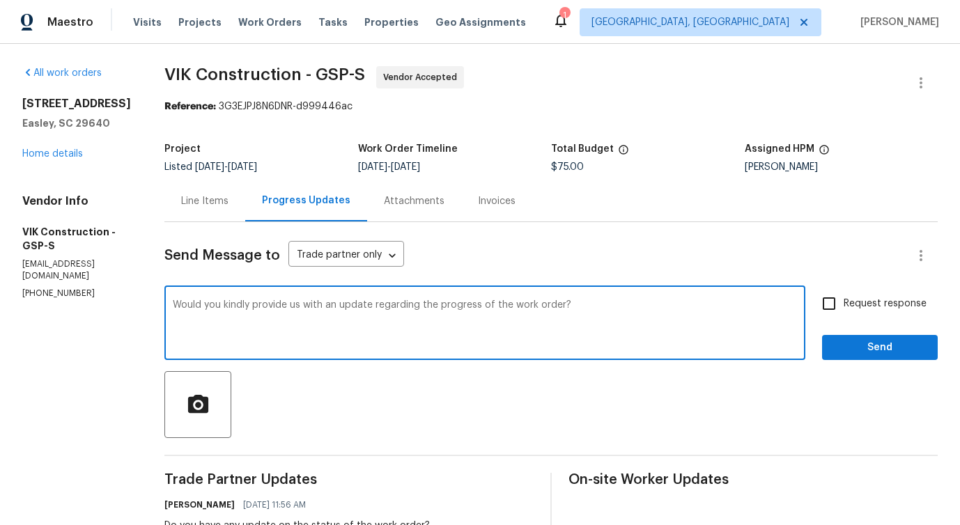
type textarea "Would you kindly provide us with an update regarding the progress of the work o…"
click at [902, 348] on span "Send" at bounding box center [879, 347] width 93 height 17
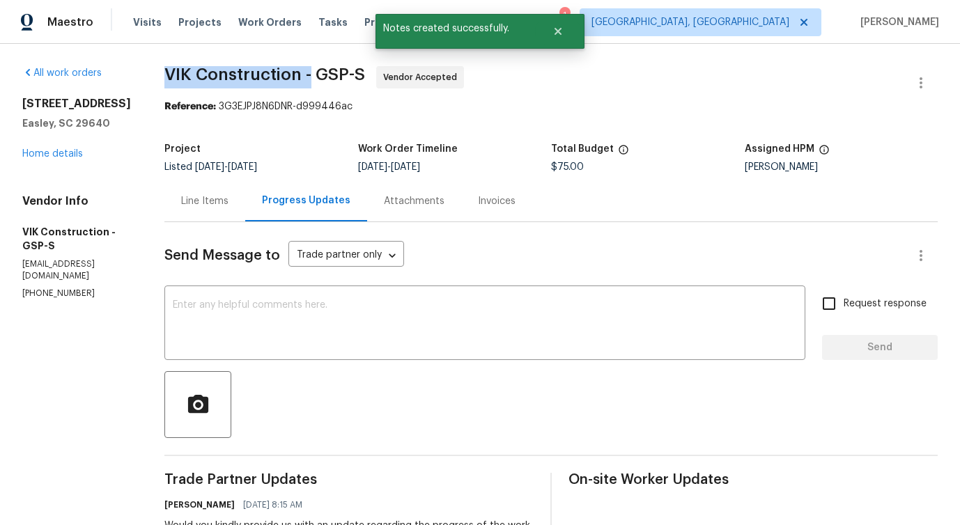
drag, startPoint x: 190, startPoint y: 77, endPoint x: 335, endPoint y: 77, distance: 144.8
click at [335, 77] on span "VIK Construction - GSP-S" at bounding box center [264, 74] width 201 height 17
copy span "VIK Construction -"
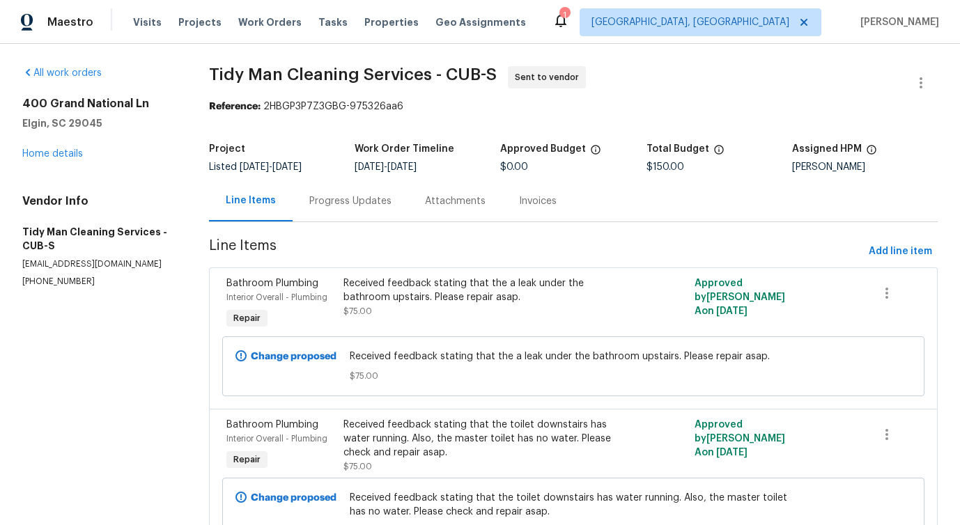
click at [380, 214] on div "Progress Updates" at bounding box center [350, 200] width 116 height 41
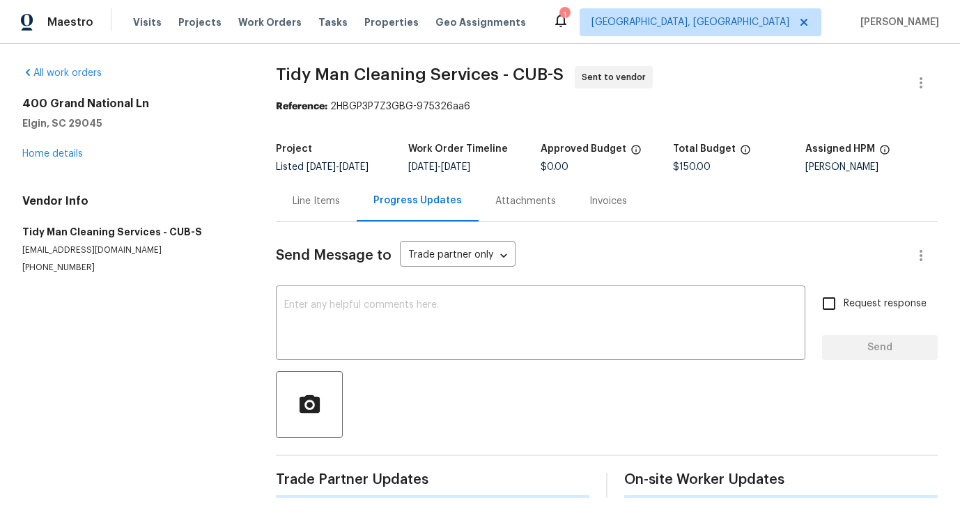
click at [391, 340] on textarea at bounding box center [540, 324] width 513 height 49
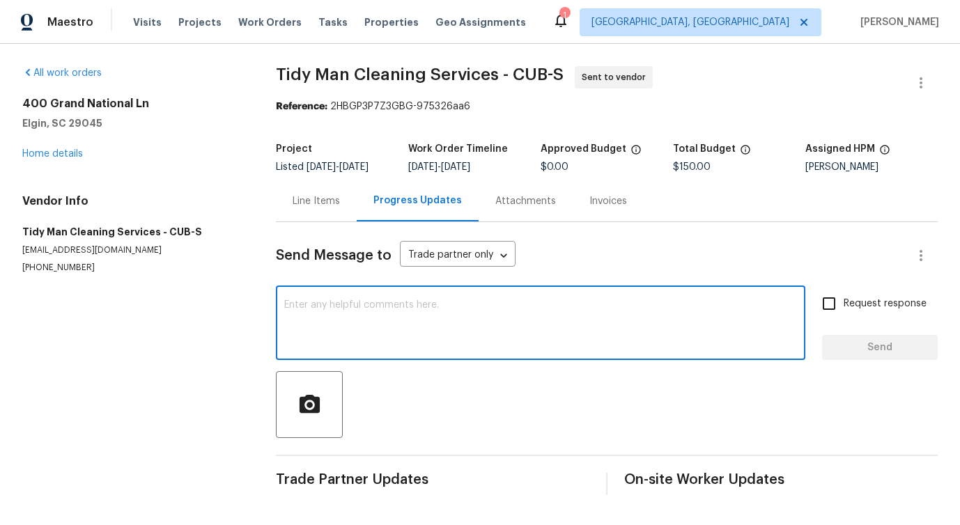
click at [367, 299] on div "x ​" at bounding box center [540, 324] width 529 height 71
paste textarea "Hi this is [PERSON_NAME] with Opendoor. I’m confirming you received the WO for …"
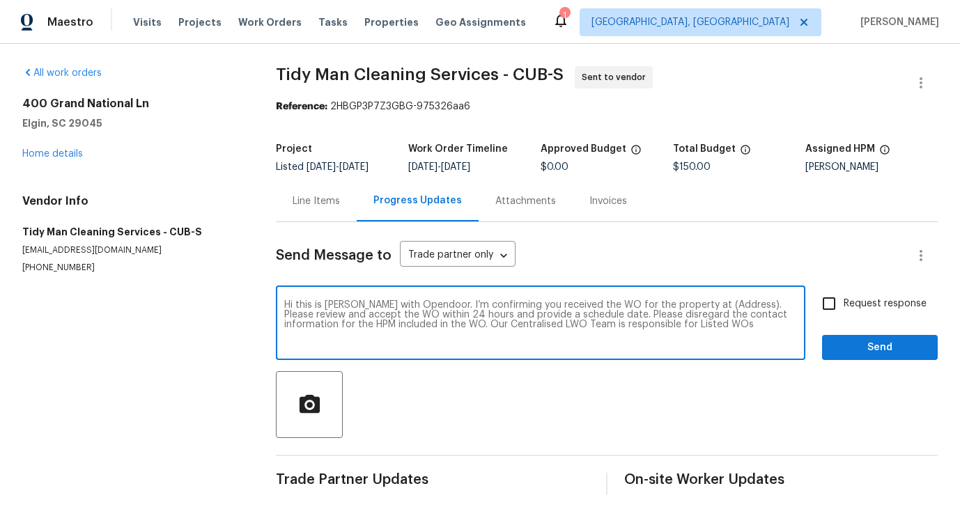
click at [702, 304] on textarea "Hi this is [PERSON_NAME] with Opendoor. I’m confirming you received the WO for …" at bounding box center [540, 324] width 513 height 49
paste textarea "[STREET_ADDRESS]"
type textarea "Hi this is [PERSON_NAME] with Opendoor. I’m confirming you received the WO for …"
click at [866, 311] on span "Request response" at bounding box center [884, 304] width 83 height 15
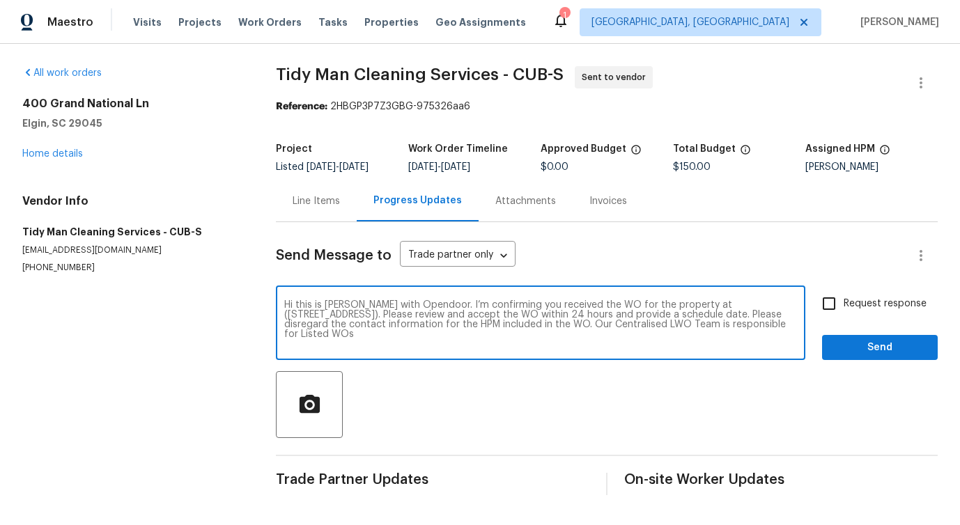
click at [843, 311] on input "Request response" at bounding box center [828, 303] width 29 height 29
checkbox input "true"
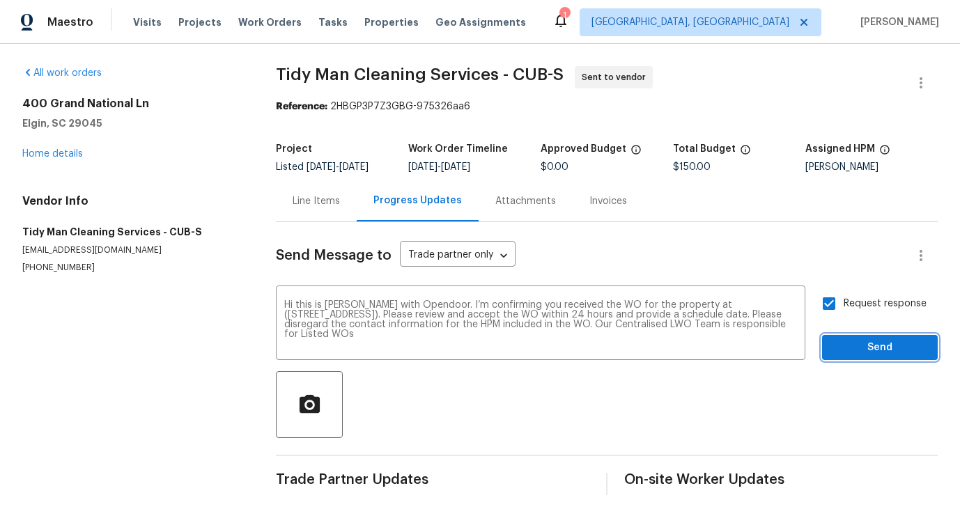
click at [868, 350] on span "Send" at bounding box center [879, 347] width 93 height 17
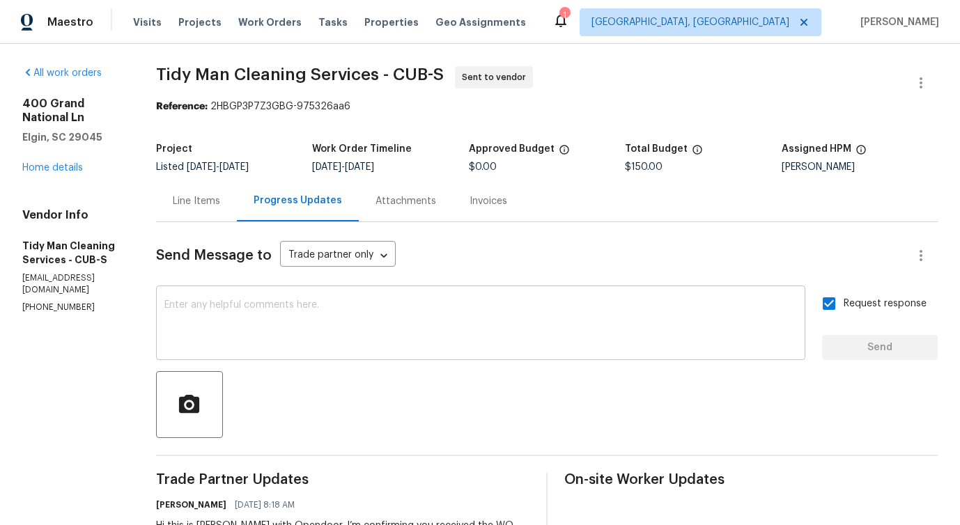
click at [476, 322] on textarea at bounding box center [480, 324] width 632 height 49
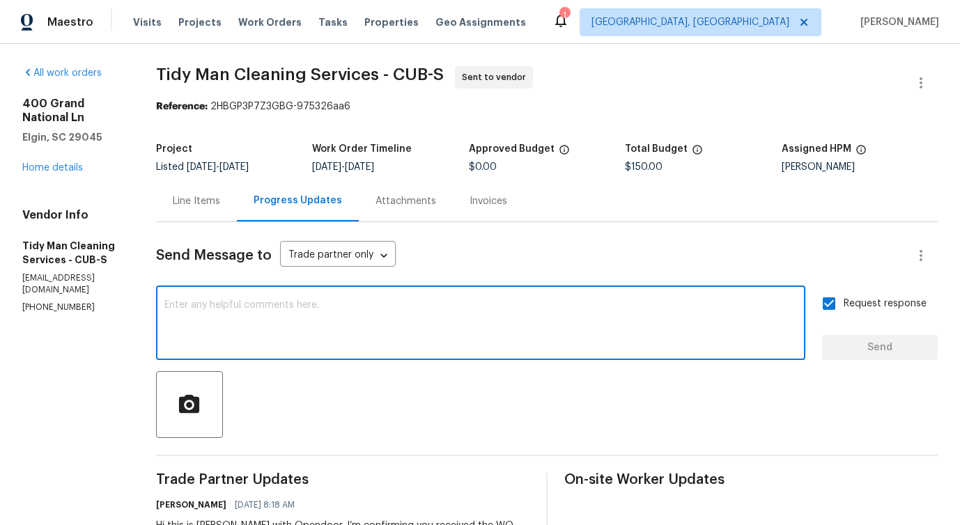
paste textarea "Attention All Work Orders must include before-photos (both close-up and wide-an…"
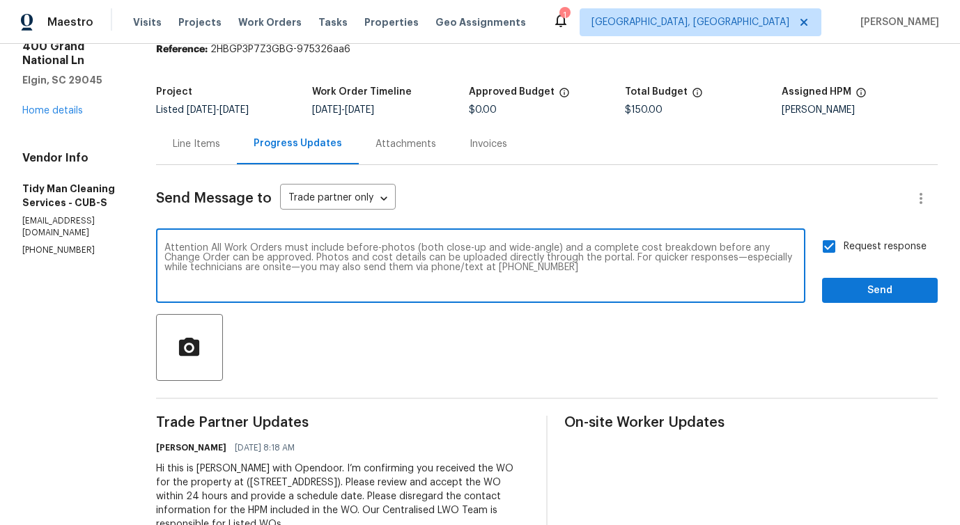
scroll to position [45, 0]
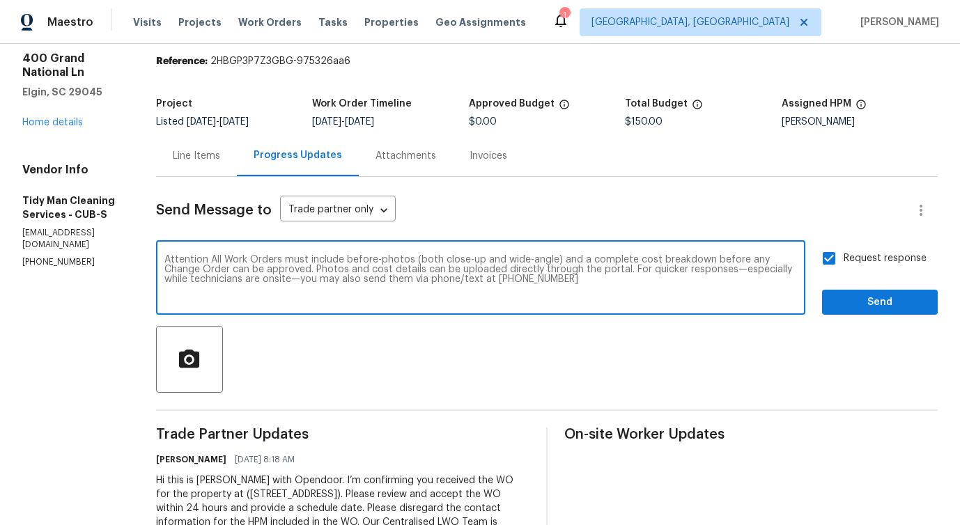
type textarea "Attention All Work Orders must include before-photos (both close-up and wide-an…"
click at [886, 297] on span "Send" at bounding box center [879, 302] width 93 height 17
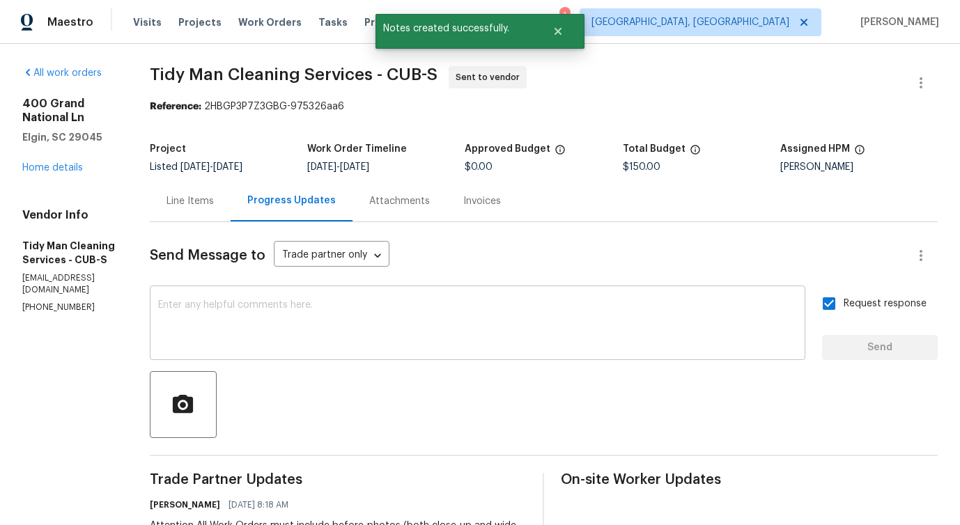
click at [306, 304] on textarea at bounding box center [477, 324] width 639 height 49
drag, startPoint x: 143, startPoint y: 69, endPoint x: 386, endPoint y: 79, distance: 242.6
click at [386, 79] on div "All work orders [STREET_ADDRESS] Home details Vendor Info Tidy Man Cleaning Ser…" at bounding box center [480, 391] width 960 height 694
copy span "Tidy Man Cleaning Services -"
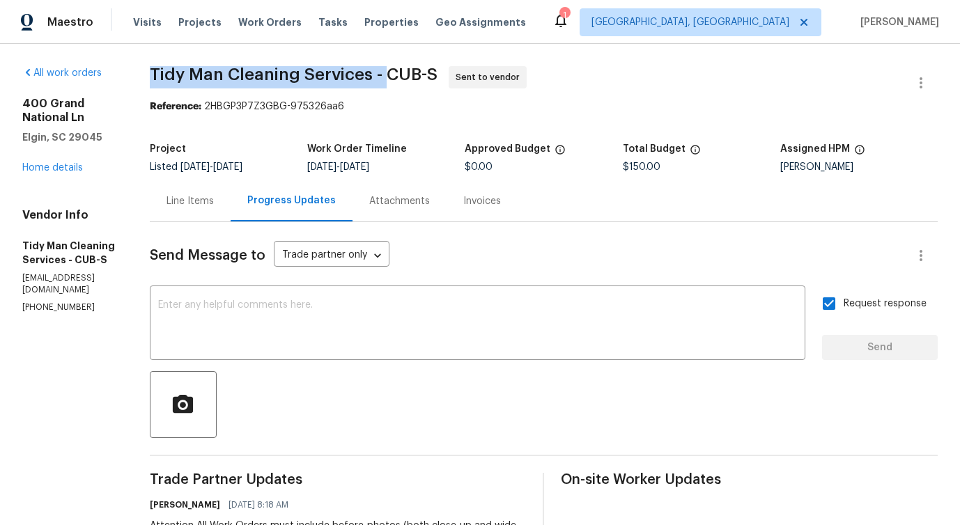
copy span "Tidy Man Cleaning Services -"
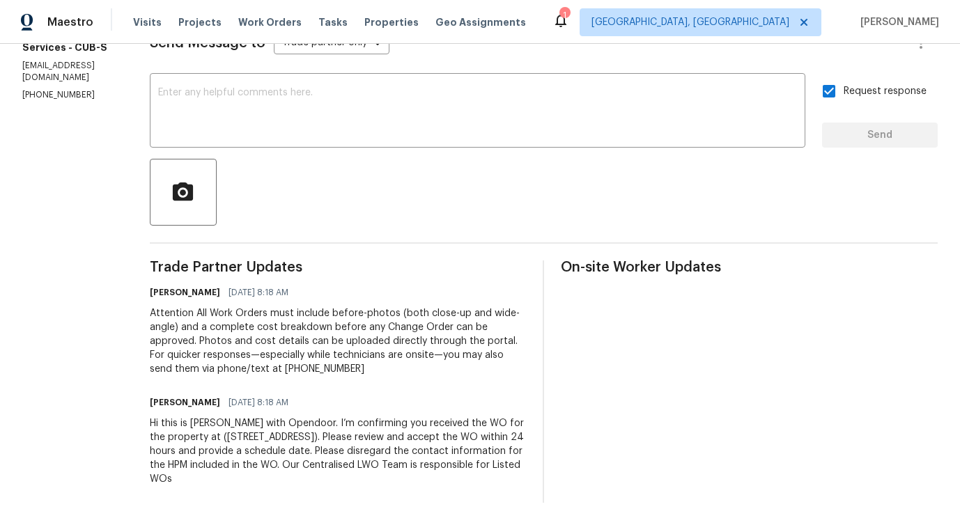
scroll to position [21, 0]
